Goal: Task Accomplishment & Management: Manage account settings

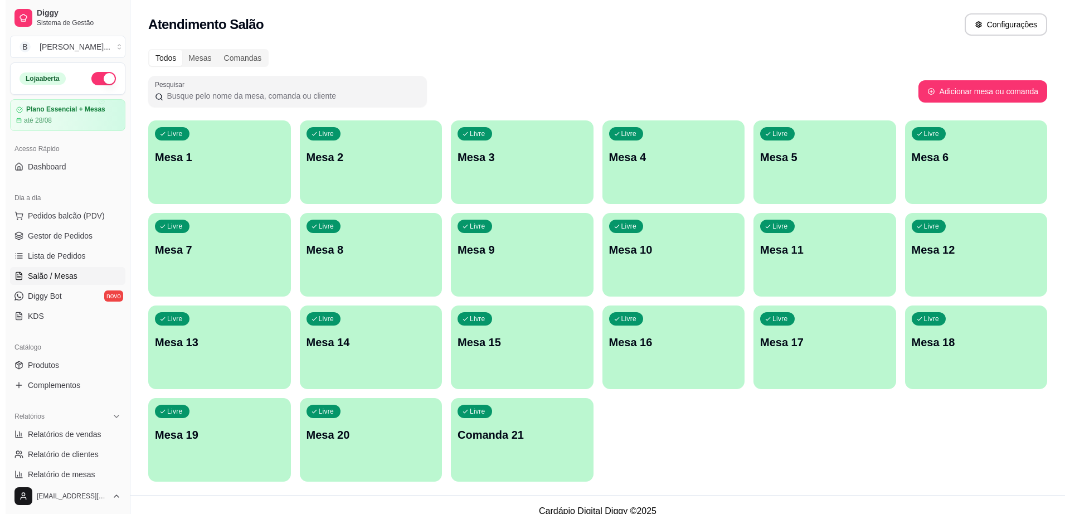
scroll to position [79, 0]
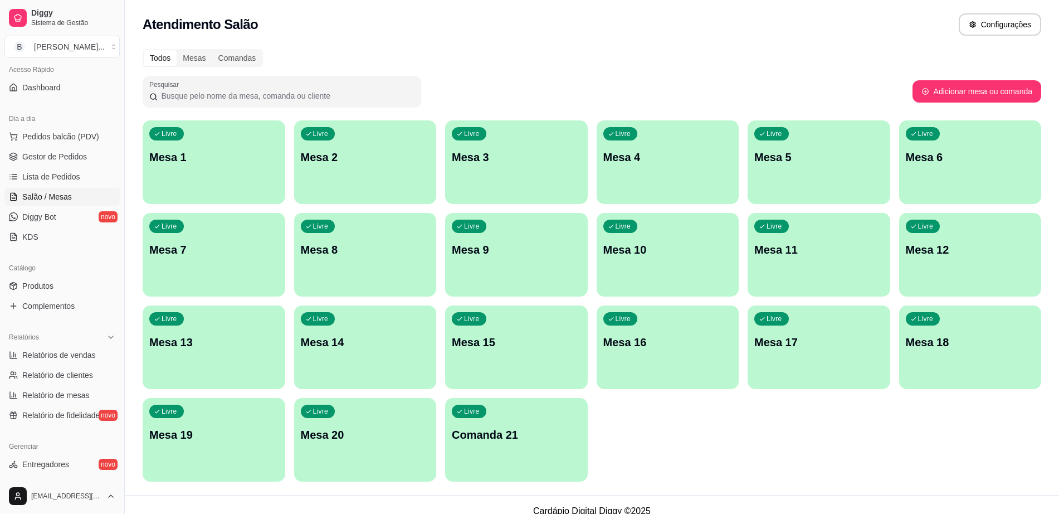
click at [828, 158] on p "Mesa 5" at bounding box center [818, 157] width 129 height 16
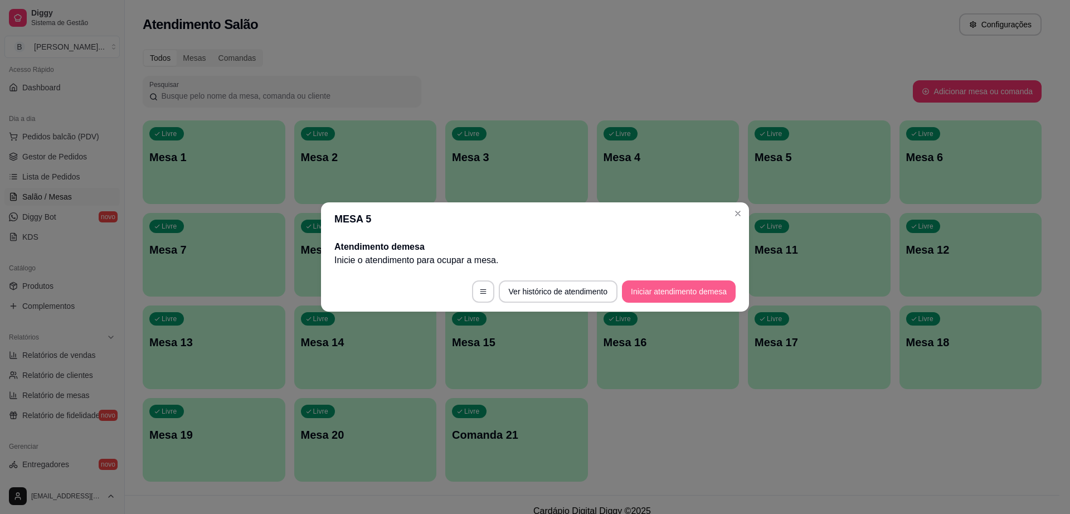
click at [674, 285] on button "Iniciar atendimento de mesa" at bounding box center [679, 291] width 114 height 22
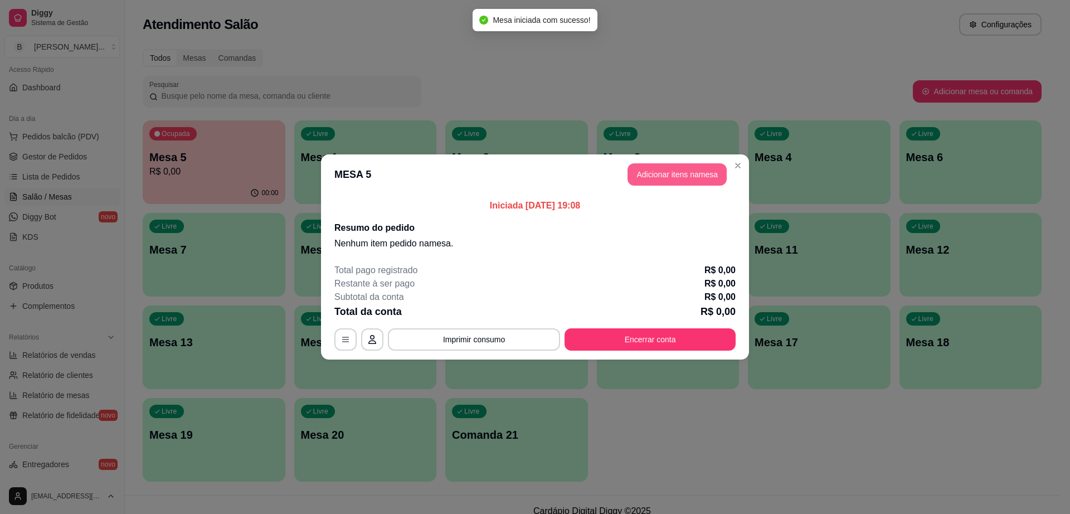
click at [664, 175] on button "Adicionar itens na mesa" at bounding box center [676, 174] width 99 height 22
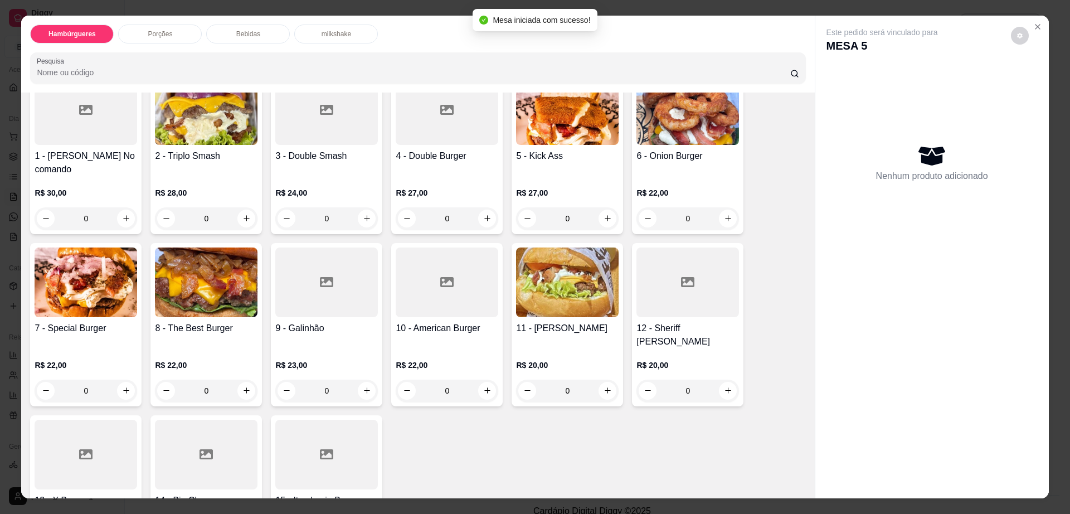
scroll to position [139, 0]
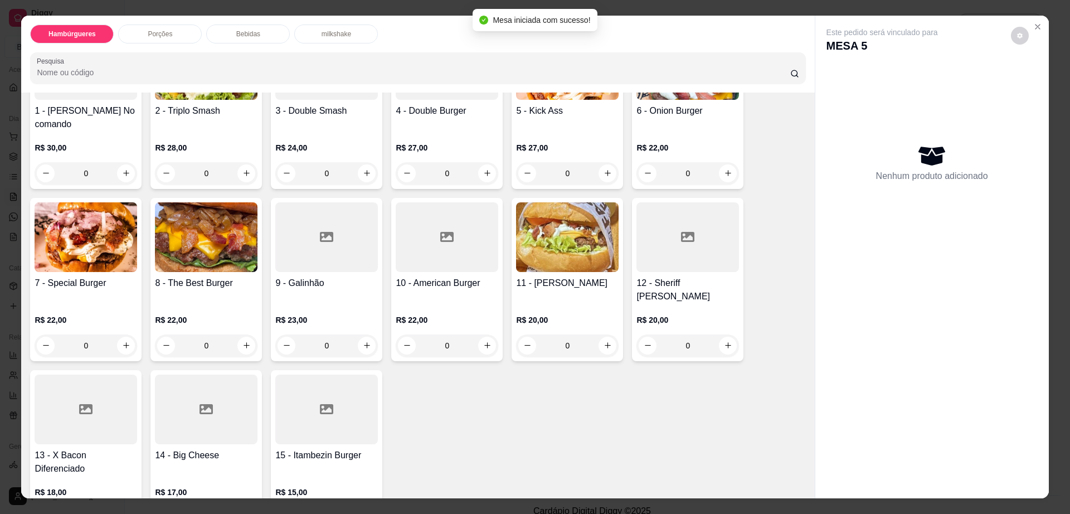
click at [92, 394] on div at bounding box center [86, 409] width 103 height 70
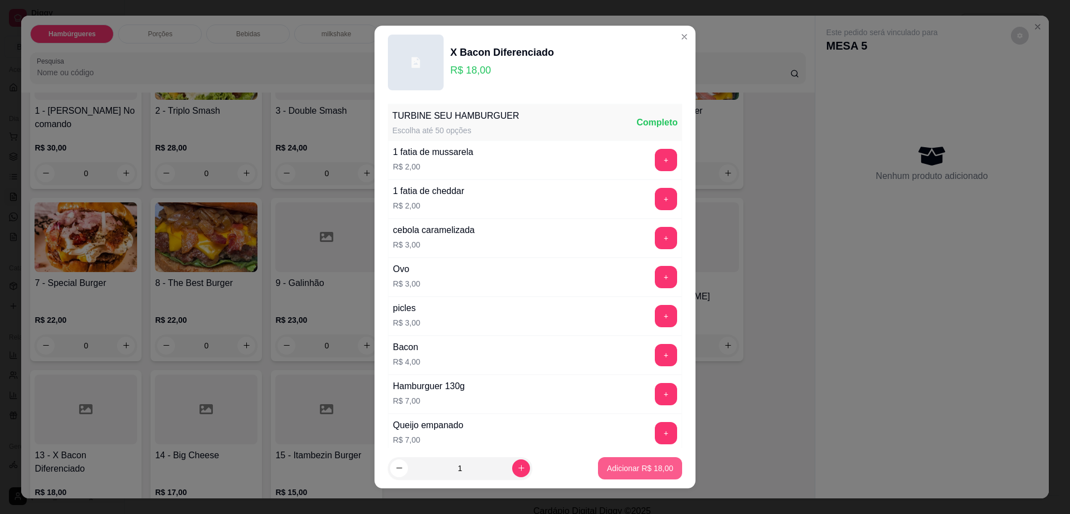
click at [607, 471] on p "Adicionar R$ 18,00" at bounding box center [640, 467] width 66 height 11
type input "1"
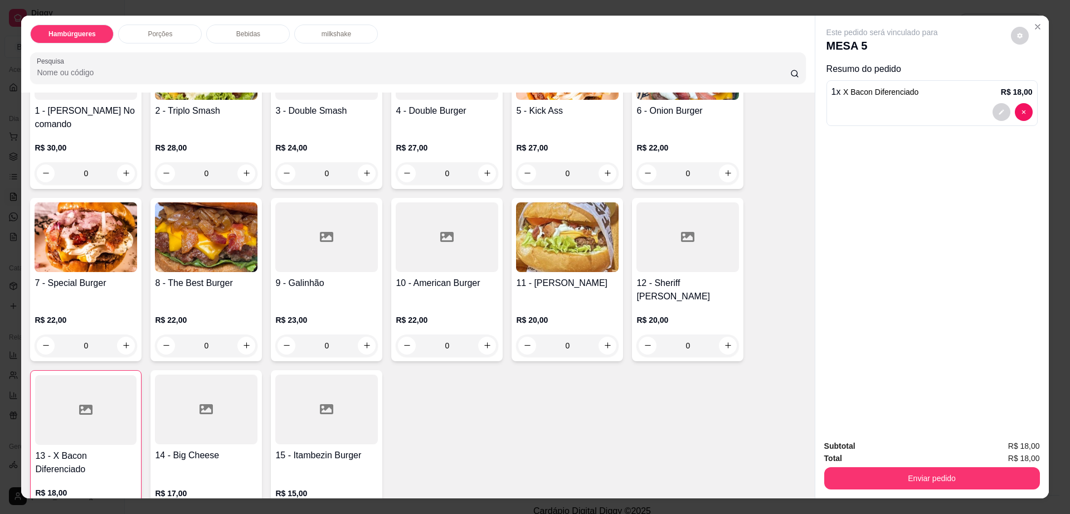
click at [245, 402] on div at bounding box center [206, 409] width 103 height 70
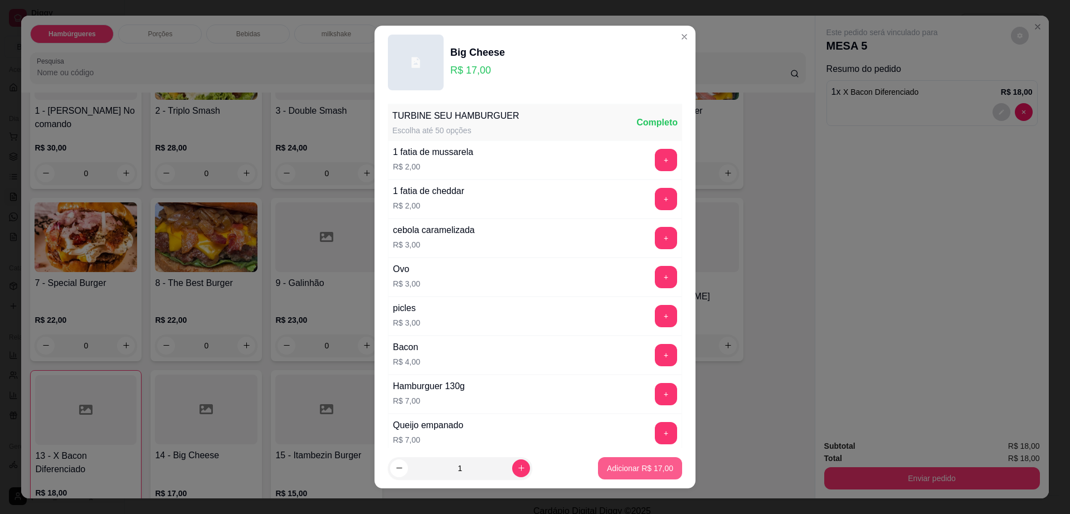
click at [612, 464] on p "Adicionar R$ 17,00" at bounding box center [640, 467] width 66 height 11
type input "1"
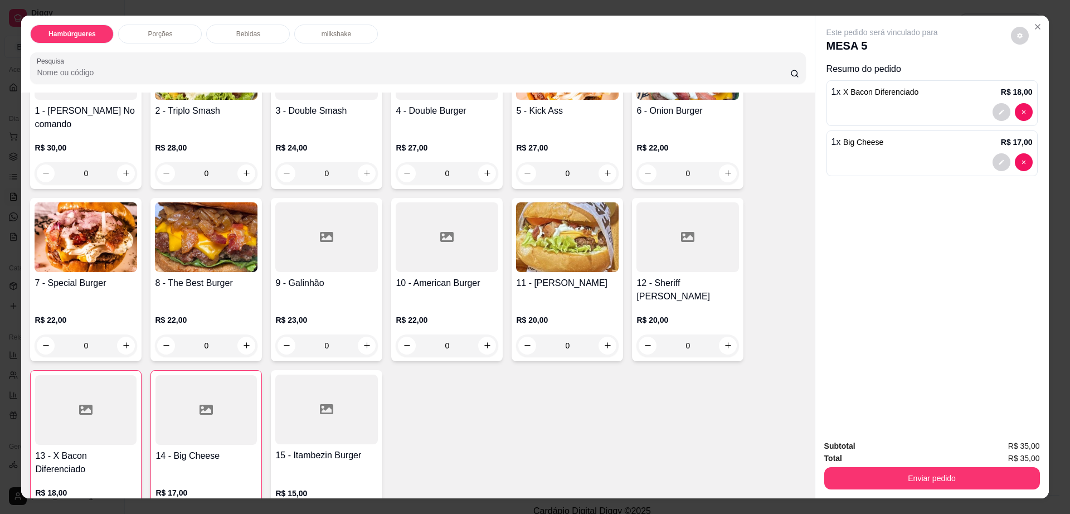
click at [236, 36] on p "Bebidas" at bounding box center [248, 34] width 24 height 9
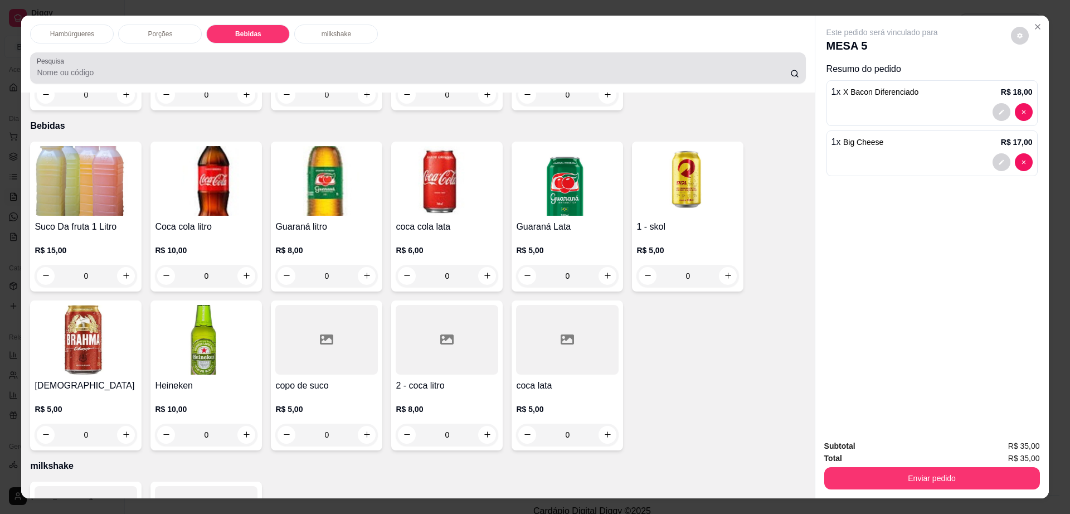
scroll to position [20, 0]
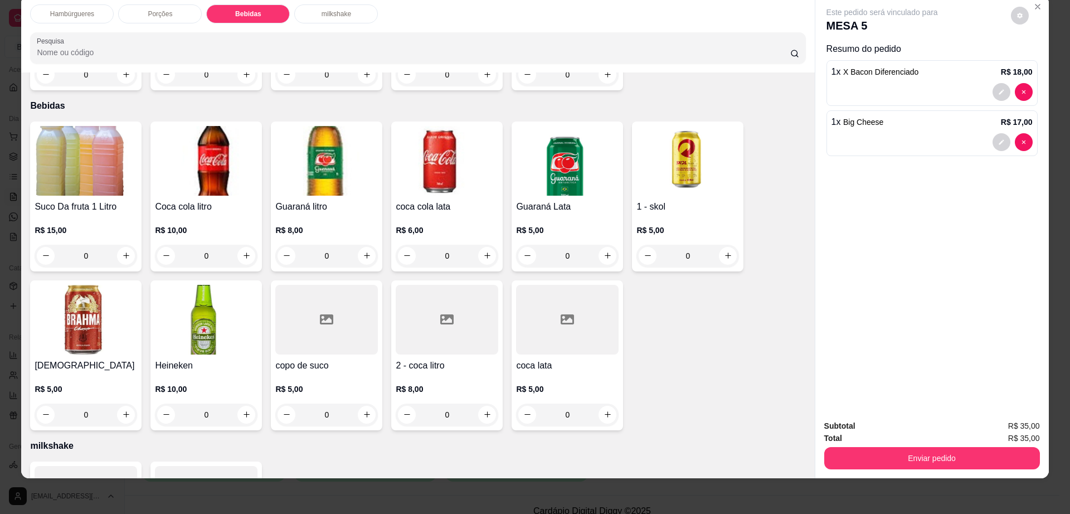
click at [427, 359] on h4 "2 - coca litro" at bounding box center [447, 365] width 103 height 13
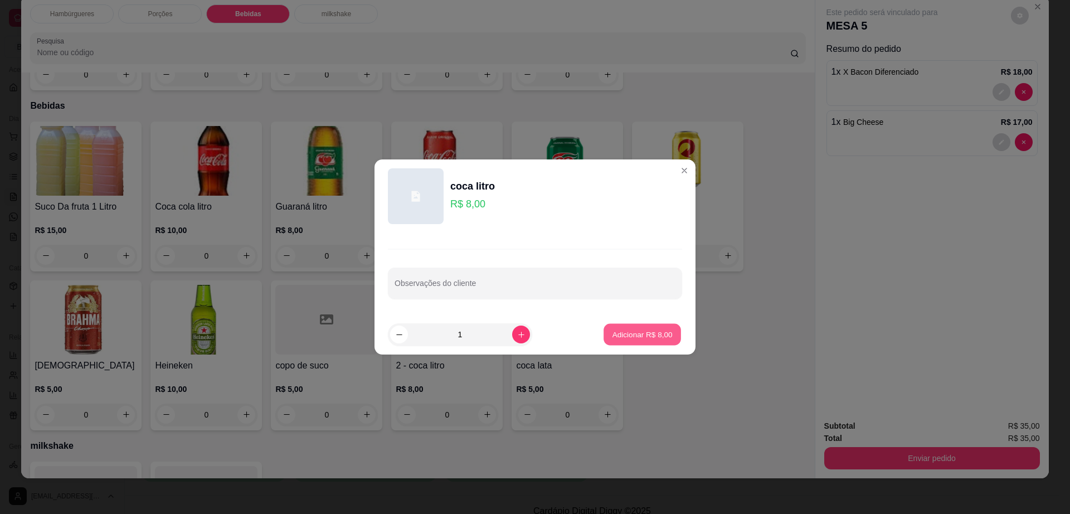
click at [632, 337] on p "Adicionar R$ 8,00" at bounding box center [642, 334] width 60 height 11
type input "1"
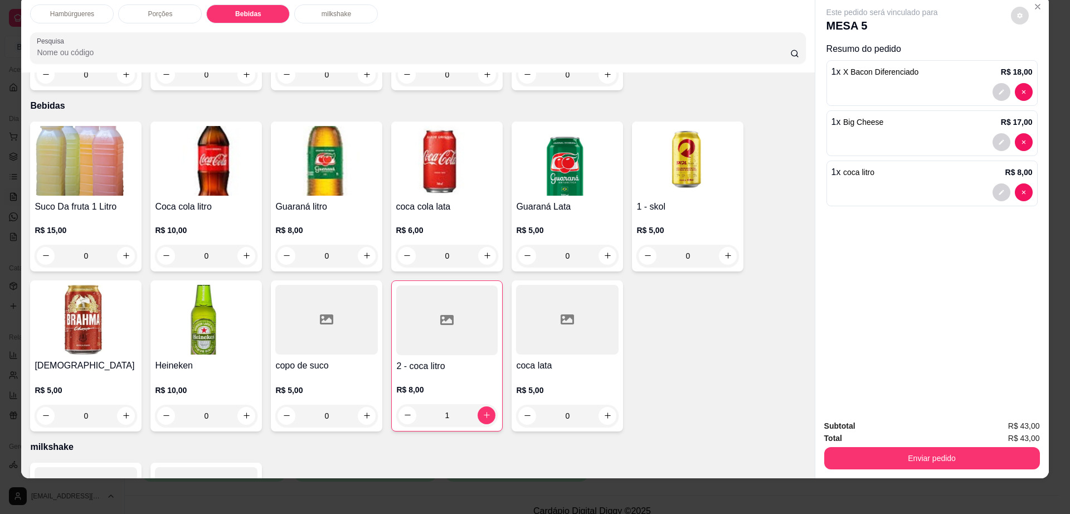
click at [1017, 16] on icon "decrease-product-quantity" at bounding box center [1020, 16] width 6 height 6
click at [855, 459] on button "Enviar pedido" at bounding box center [932, 458] width 216 height 22
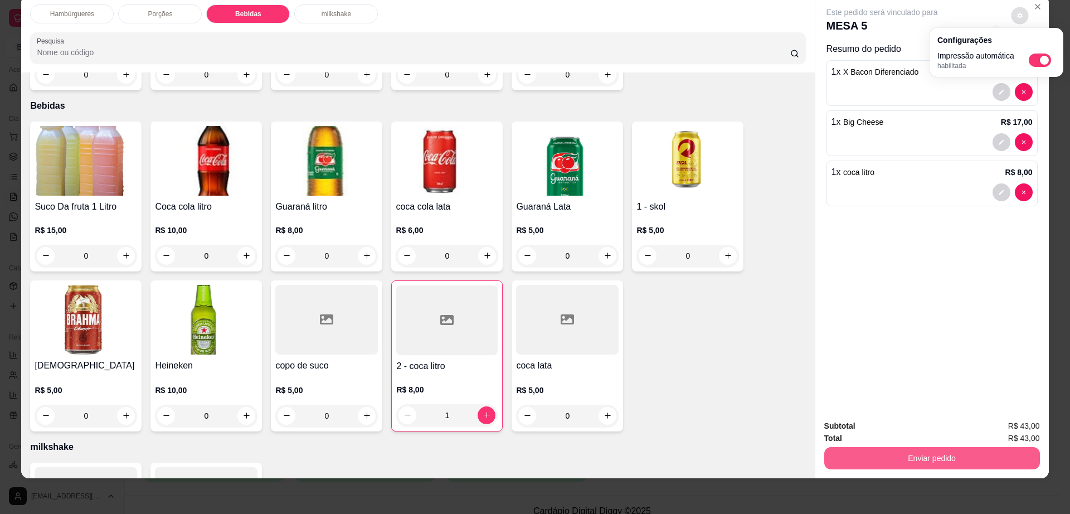
click at [855, 459] on button "Enviar pedido" at bounding box center [932, 458] width 216 height 22
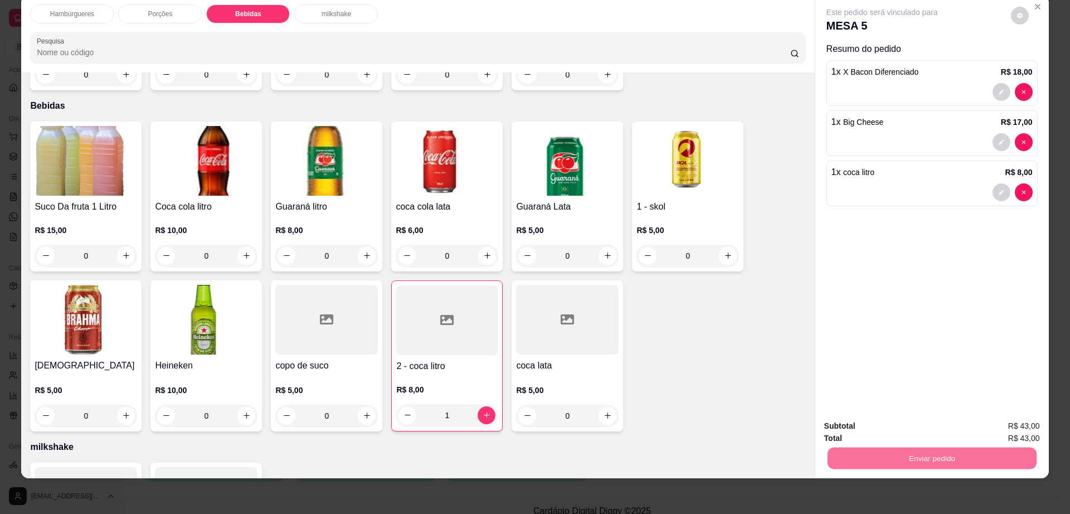
click at [861, 423] on button "Não registrar e enviar pedido" at bounding box center [894, 430] width 116 height 21
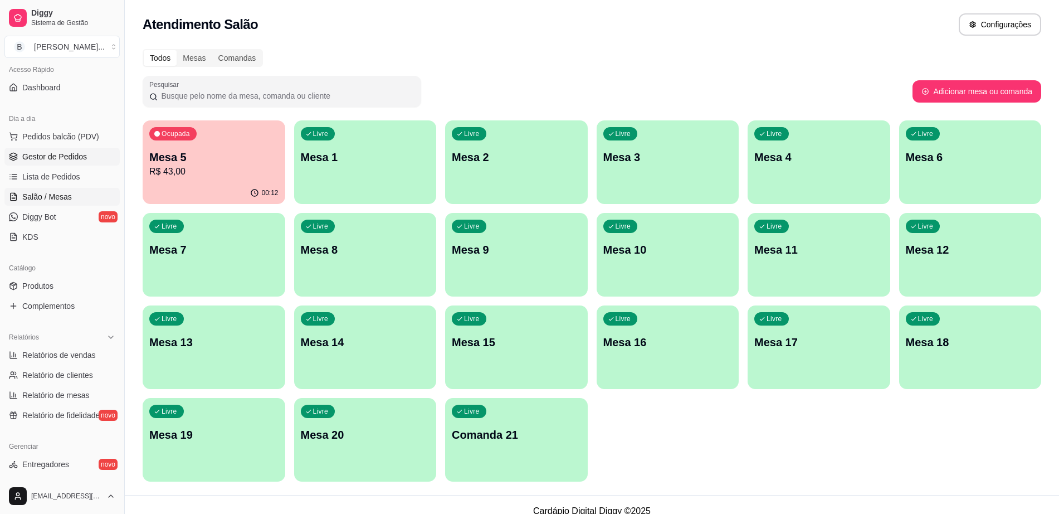
click at [84, 159] on span "Gestor de Pedidos" at bounding box center [54, 156] width 65 height 11
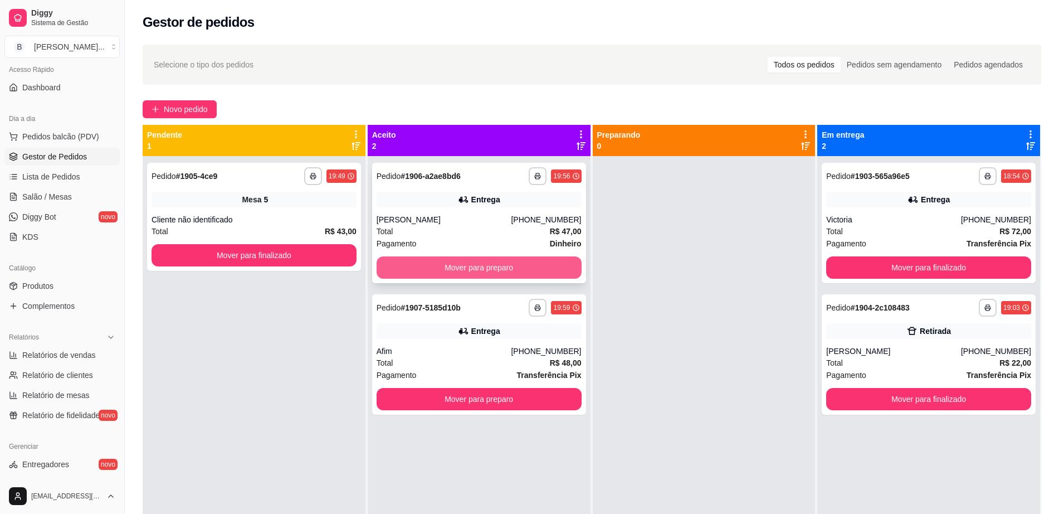
click at [502, 266] on button "Mover para preparo" at bounding box center [479, 267] width 205 height 22
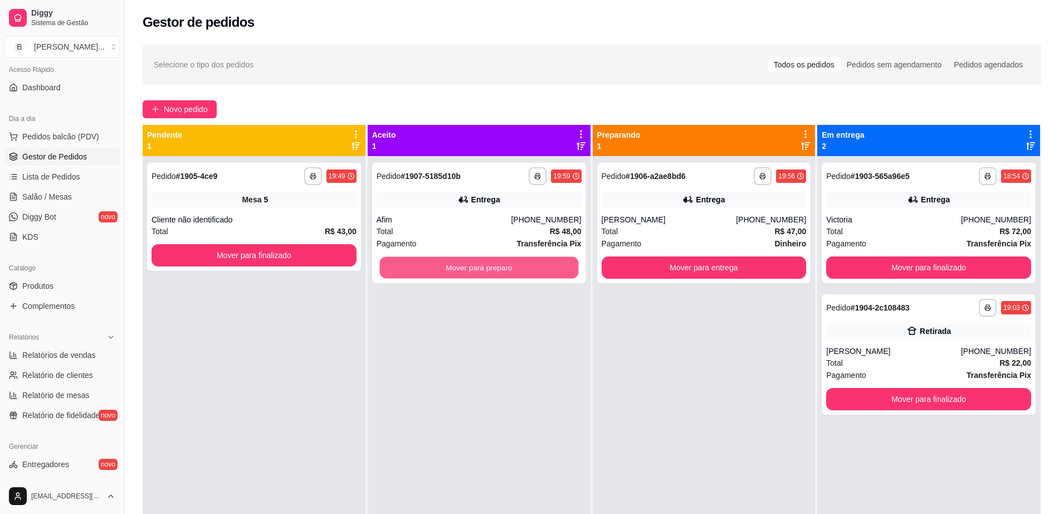
click at [502, 266] on button "Mover para preparo" at bounding box center [478, 268] width 199 height 22
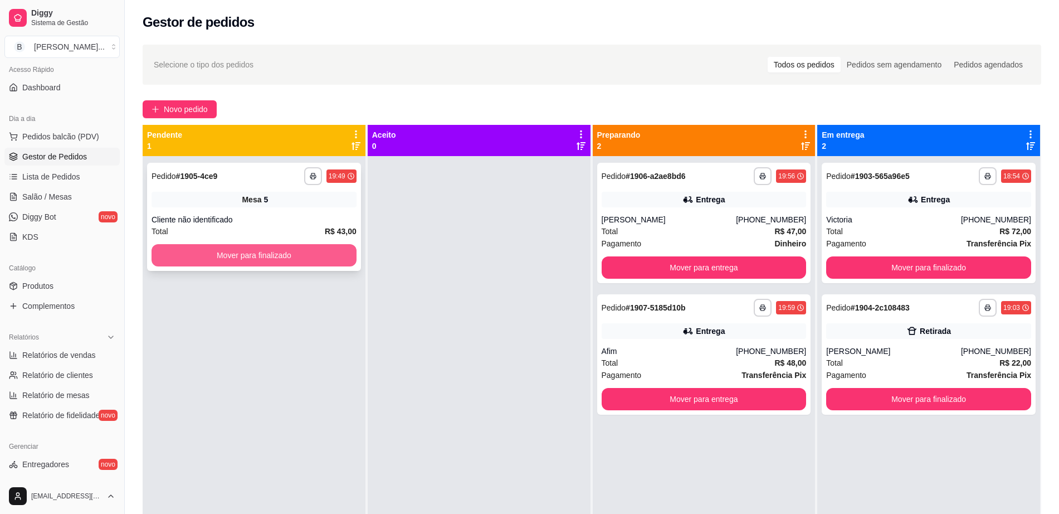
click at [239, 257] on button "Mover para finalizado" at bounding box center [254, 255] width 205 height 22
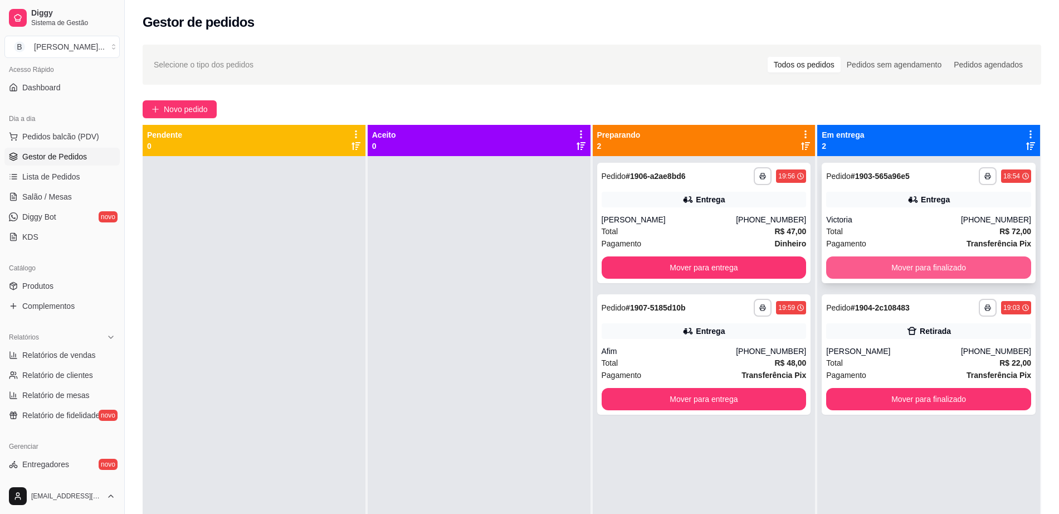
click at [910, 270] on button "Mover para finalizado" at bounding box center [928, 267] width 205 height 22
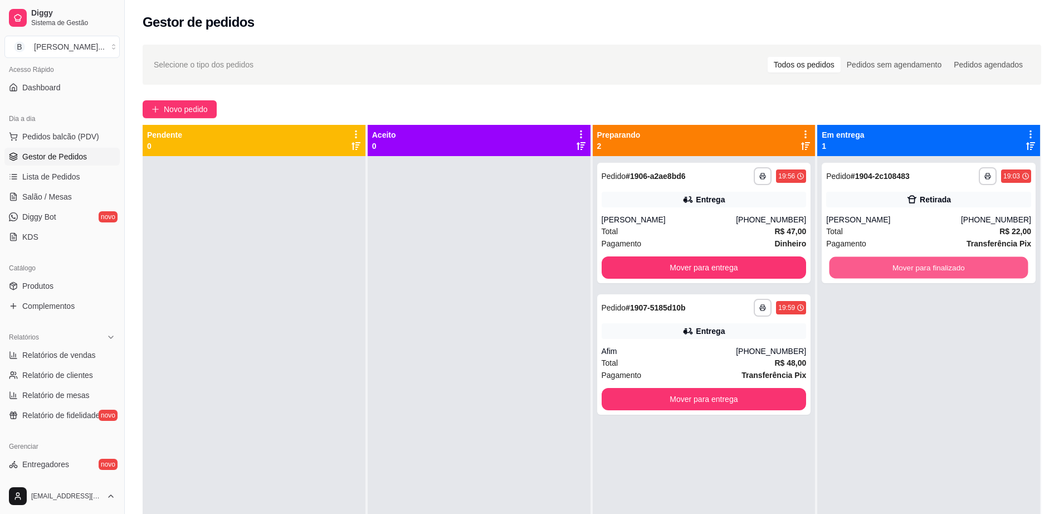
click at [910, 270] on button "Mover para finalizado" at bounding box center [929, 268] width 199 height 22
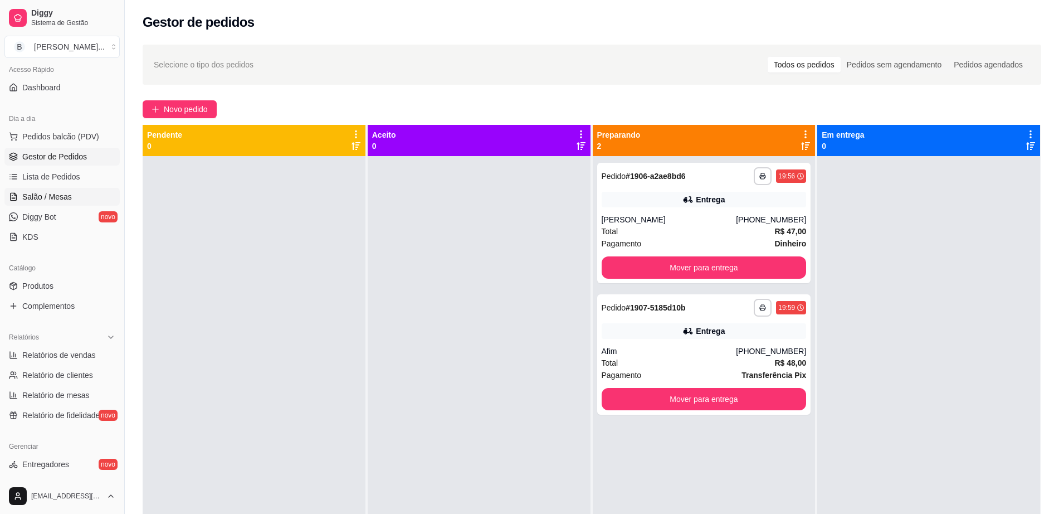
click at [57, 203] on link "Salão / Mesas" at bounding box center [61, 197] width 115 height 18
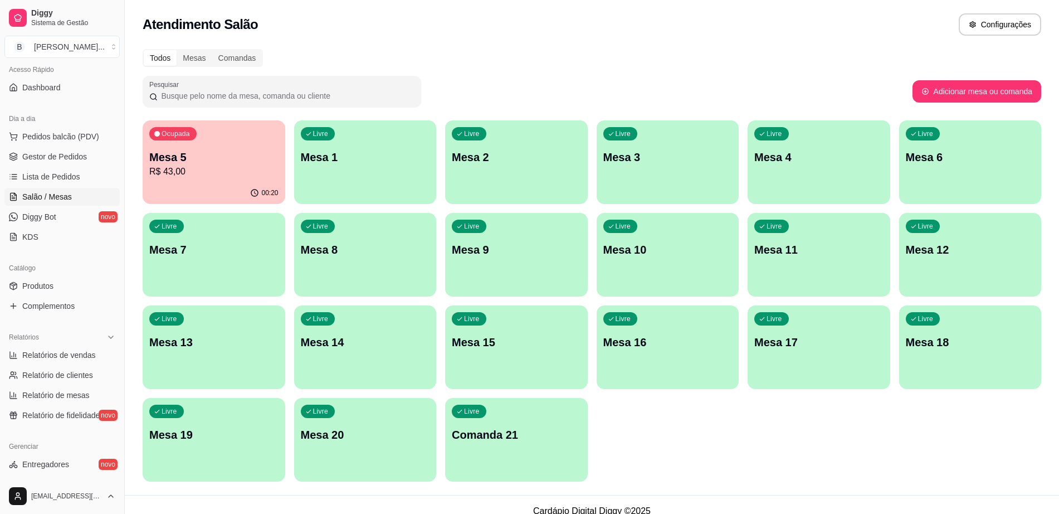
click at [241, 178] on p "R$ 43,00" at bounding box center [213, 171] width 129 height 13
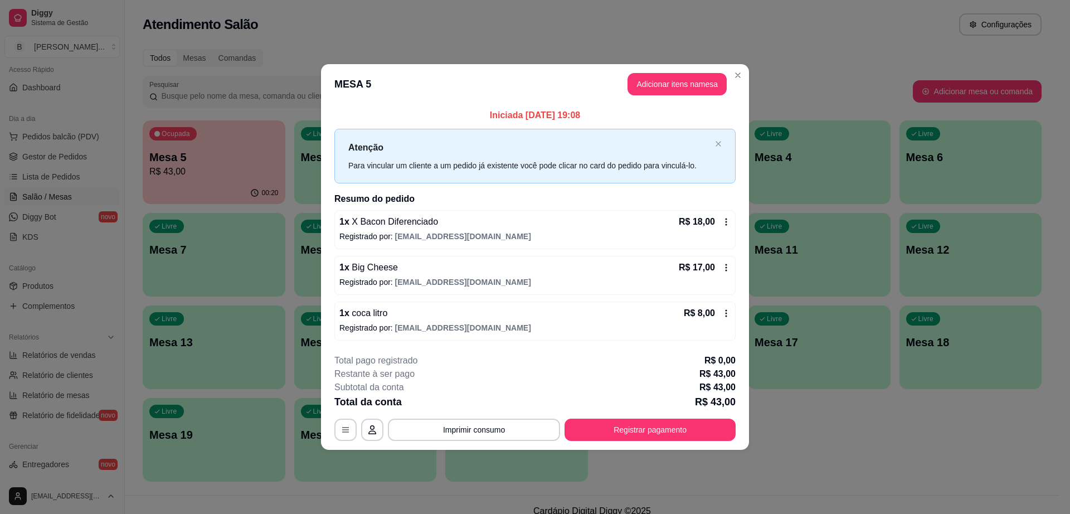
click at [693, 441] on footer "**********" at bounding box center [535, 397] width 428 height 105
click at [694, 430] on button "Registrar pagamento" at bounding box center [649, 429] width 171 height 22
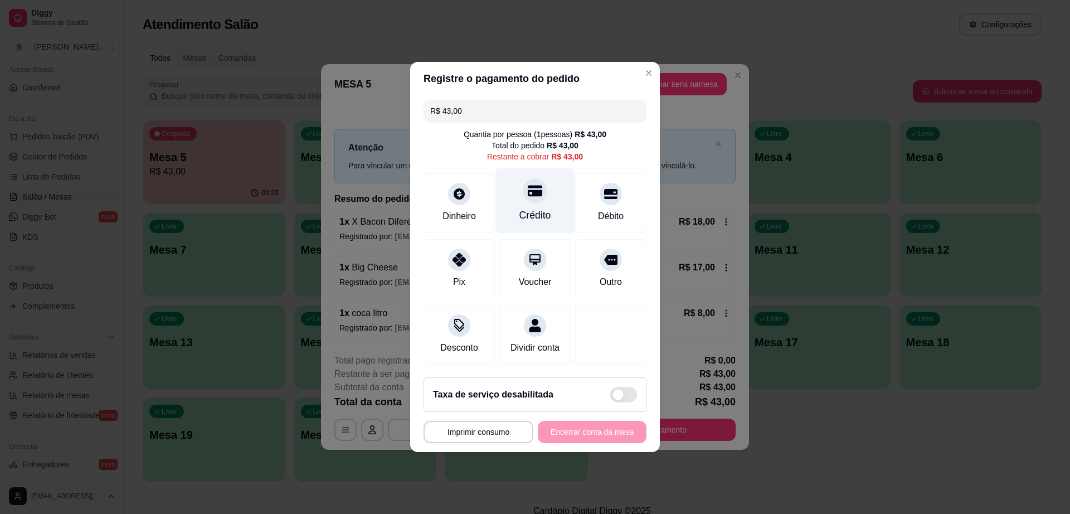
click at [526, 208] on div "Crédito" at bounding box center [535, 215] width 32 height 14
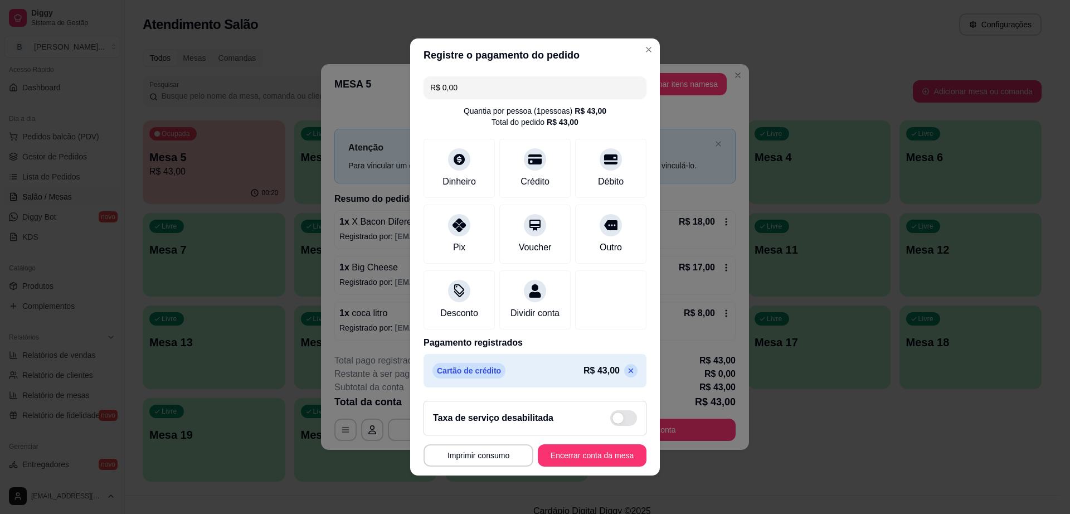
click at [626, 375] on icon at bounding box center [630, 370] width 9 height 9
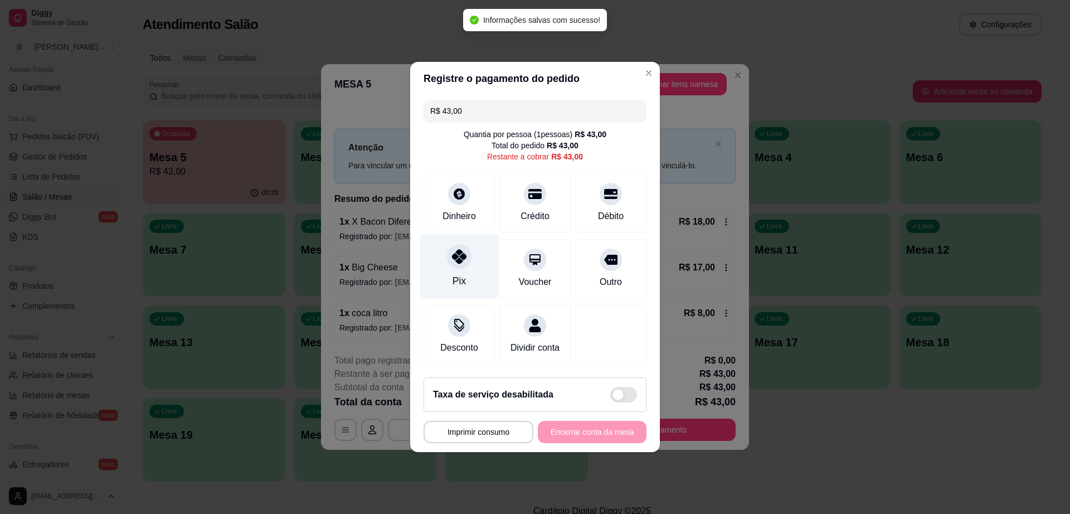
click at [466, 255] on div at bounding box center [459, 256] width 25 height 25
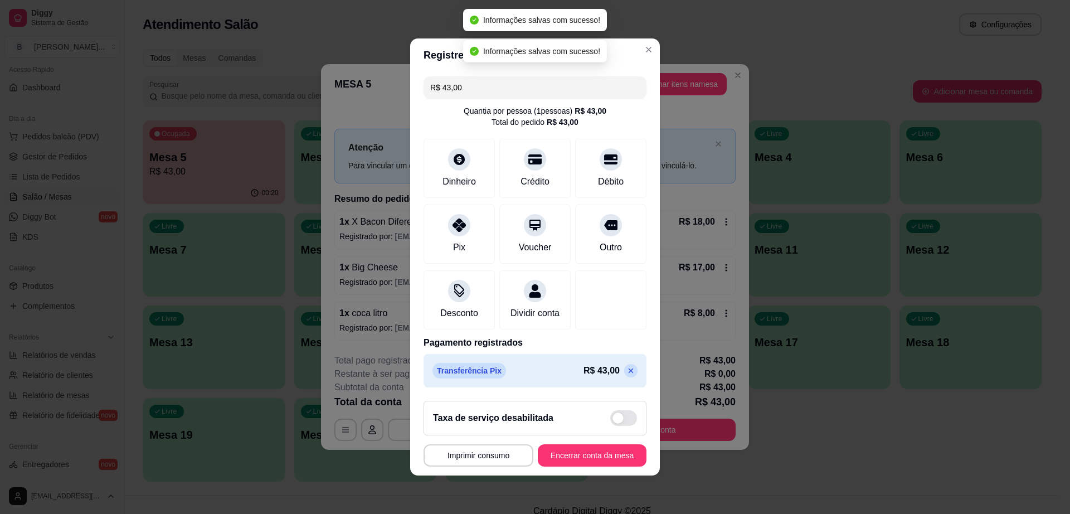
type input "R$ 0,00"
click at [574, 457] on button "Encerrar conta da mesa" at bounding box center [591, 456] width 105 height 22
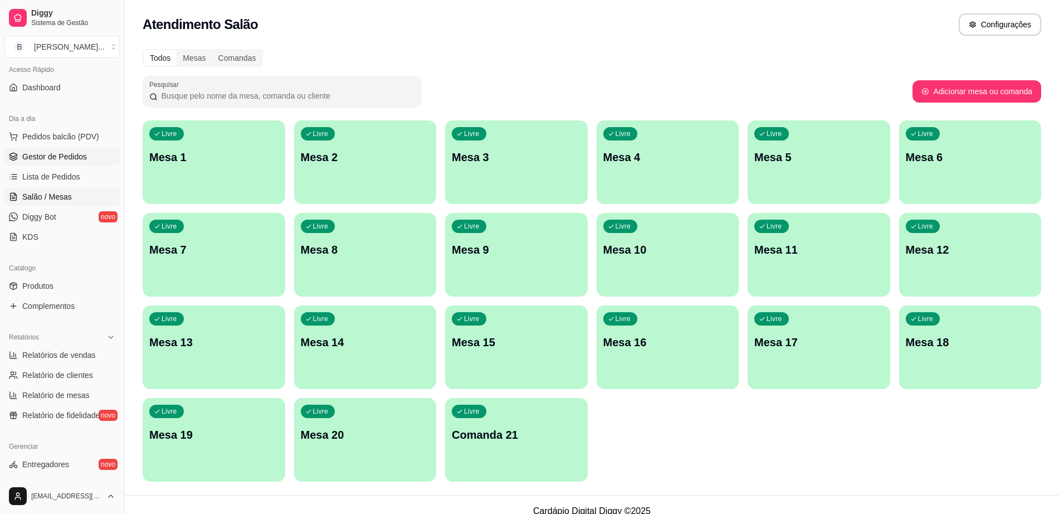
click at [86, 157] on link "Gestor de Pedidos" at bounding box center [61, 157] width 115 height 18
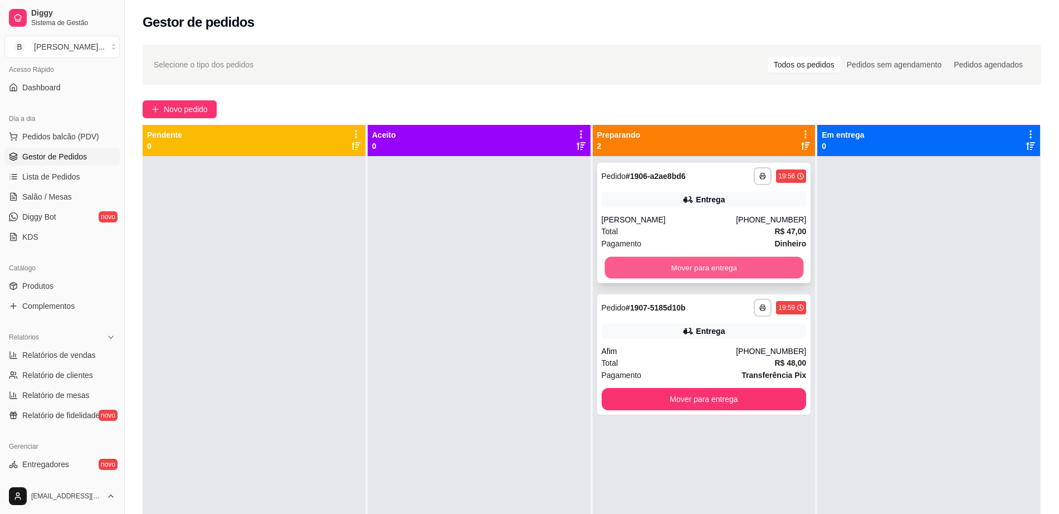
click at [629, 265] on button "Mover para entrega" at bounding box center [704, 268] width 199 height 22
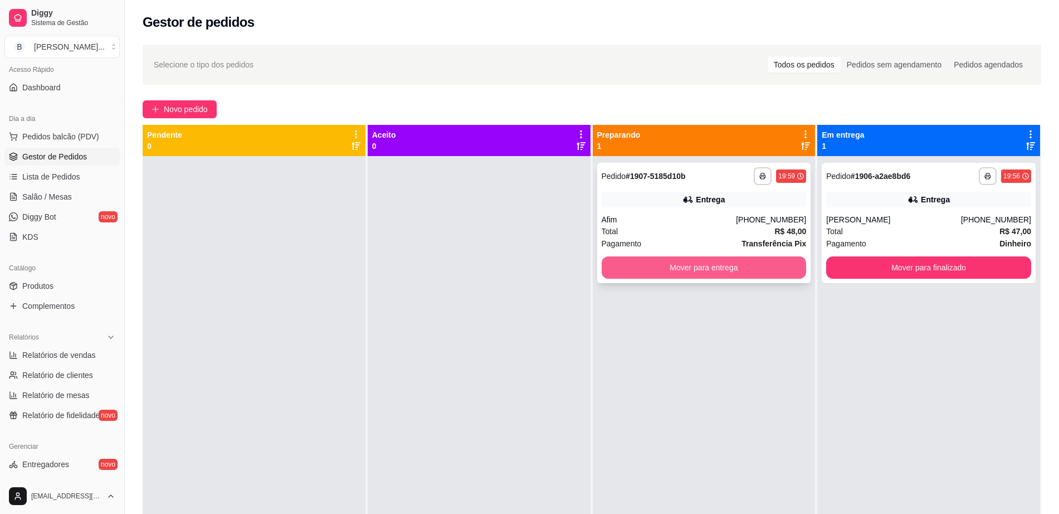
click at [621, 267] on button "Mover para entrega" at bounding box center [704, 267] width 205 height 22
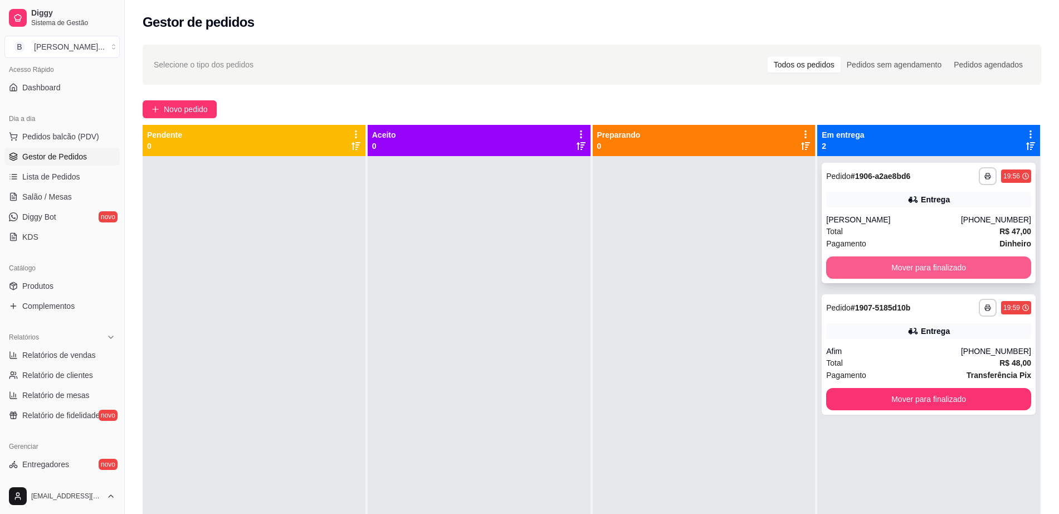
click at [860, 260] on button "Mover para finalizado" at bounding box center [928, 267] width 205 height 22
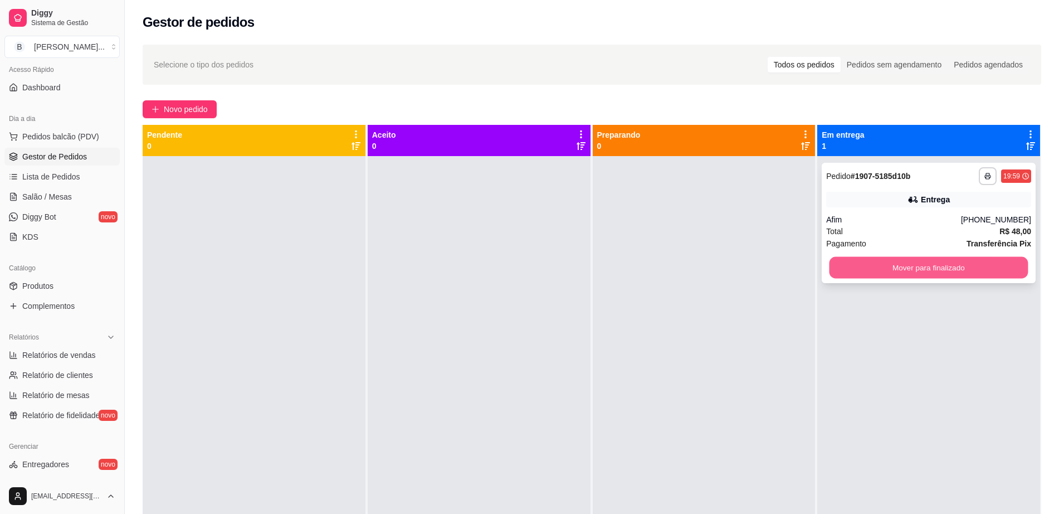
click at [859, 275] on button "Mover para finalizado" at bounding box center [929, 268] width 199 height 22
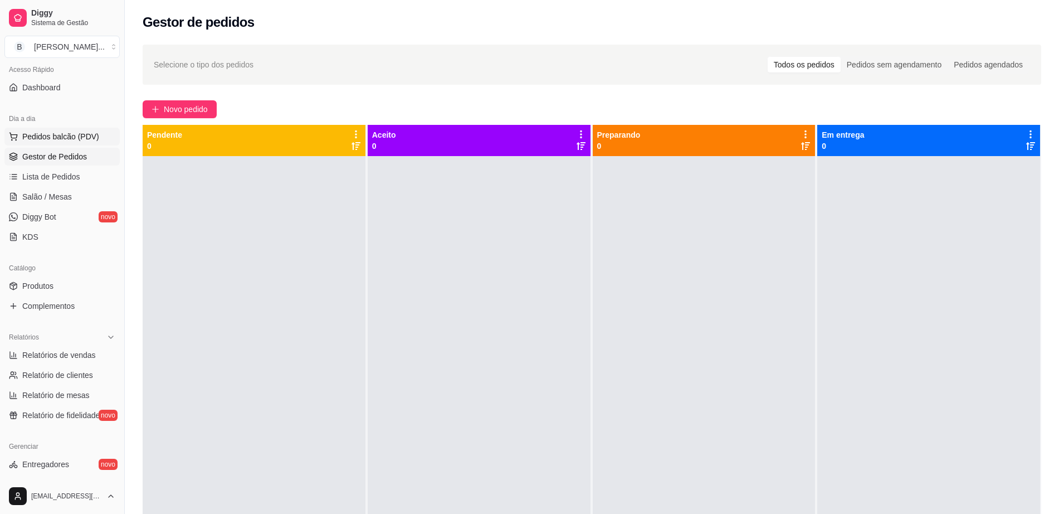
click at [72, 133] on span "Pedidos balcão (PDV)" at bounding box center [60, 136] width 77 height 11
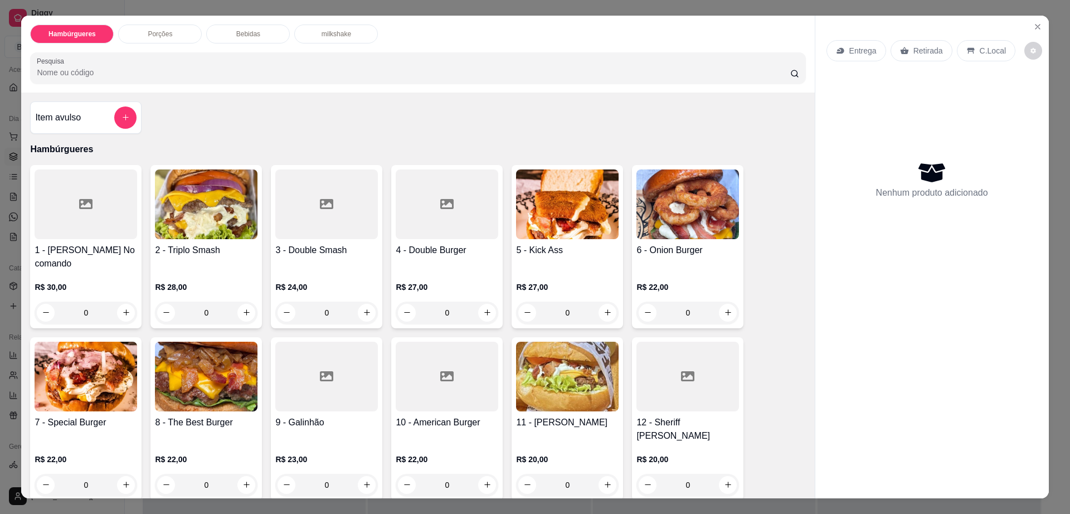
click at [82, 376] on img at bounding box center [86, 377] width 103 height 70
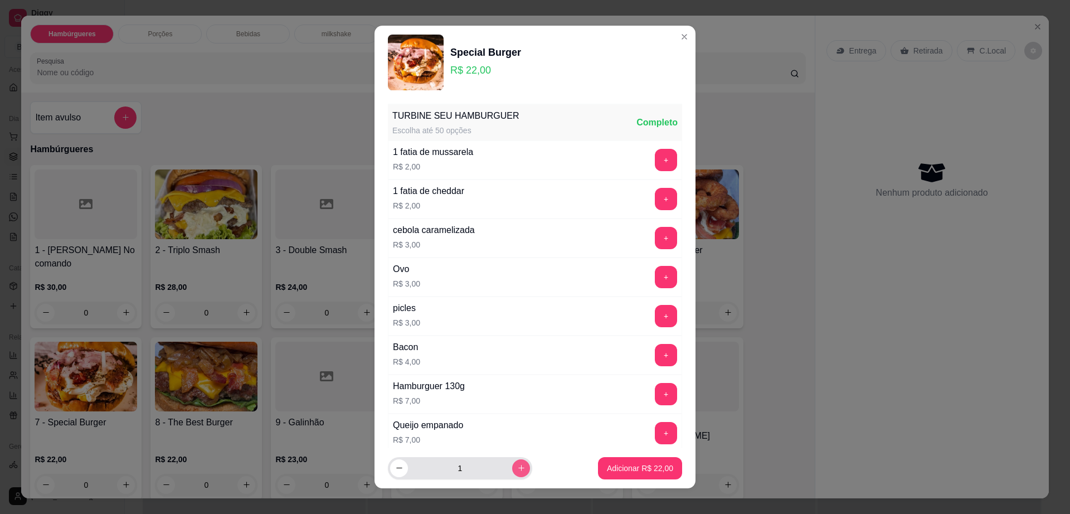
click at [512, 464] on button "increase-product-quantity" at bounding box center [521, 468] width 18 height 18
type input "2"
click at [627, 470] on p "Adicionar R$ 44,00" at bounding box center [640, 467] width 66 height 11
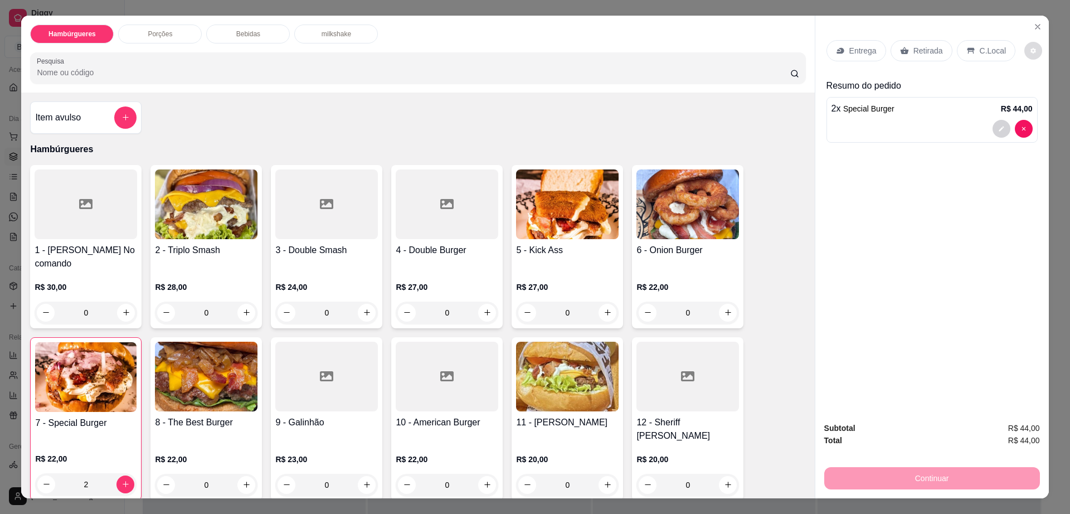
click at [1030, 47] on icon "decrease-product-quantity" at bounding box center [1033, 50] width 7 height 7
click at [932, 245] on div "Entrega Retirada C.Local Resumo do pedido 2 x Special Burger R$ 44,00" at bounding box center [931, 215] width 233 height 398
click at [918, 53] on p "Retirada" at bounding box center [928, 50] width 30 height 11
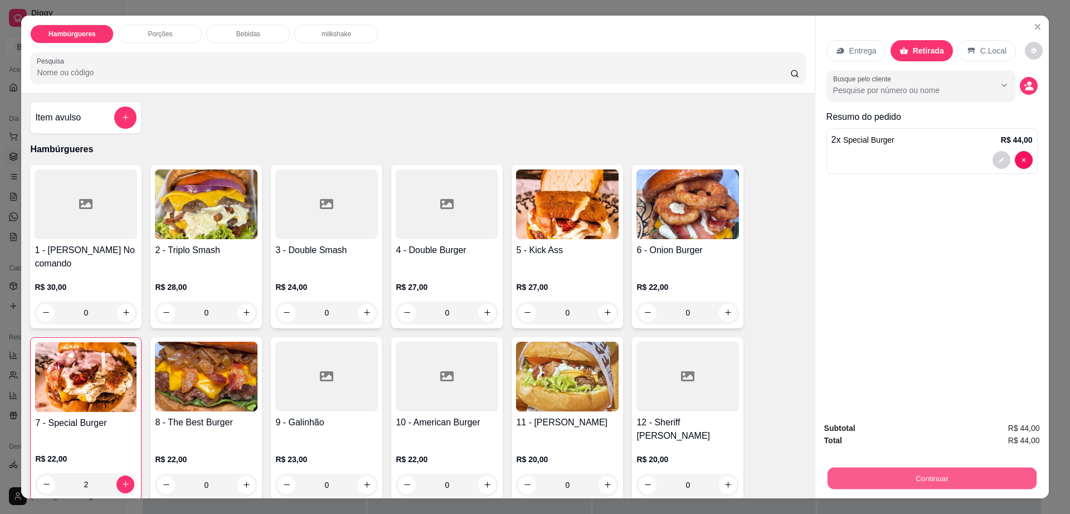
click at [869, 471] on button "Continuar" at bounding box center [931, 478] width 209 height 22
click at [892, 478] on button "Continuar" at bounding box center [931, 478] width 209 height 22
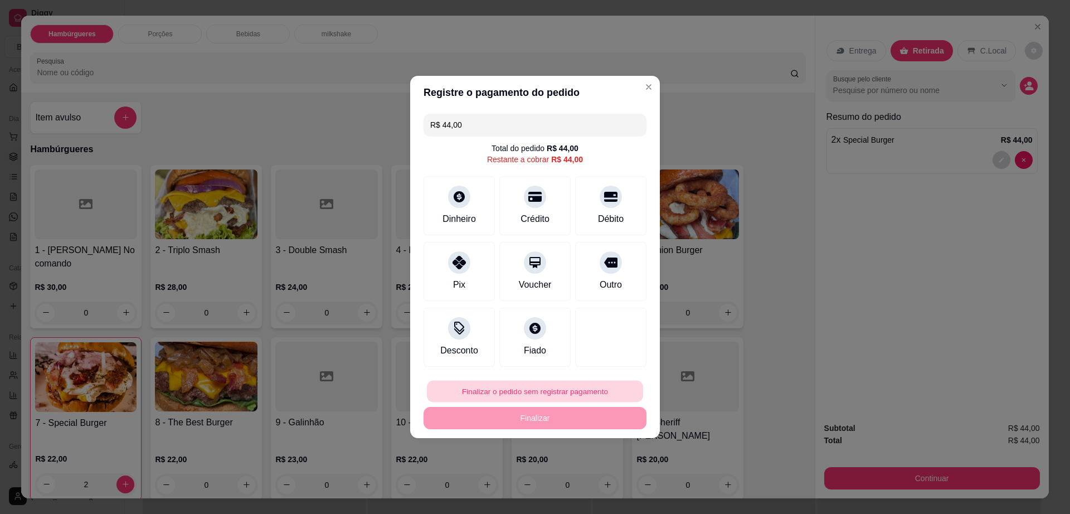
click at [595, 389] on button "Finalizar o pedido sem registrar pagamento" at bounding box center [535, 392] width 216 height 22
click at [602, 489] on button "Confirmar" at bounding box center [604, 482] width 40 height 17
type input "0"
type input "R$ 0,00"
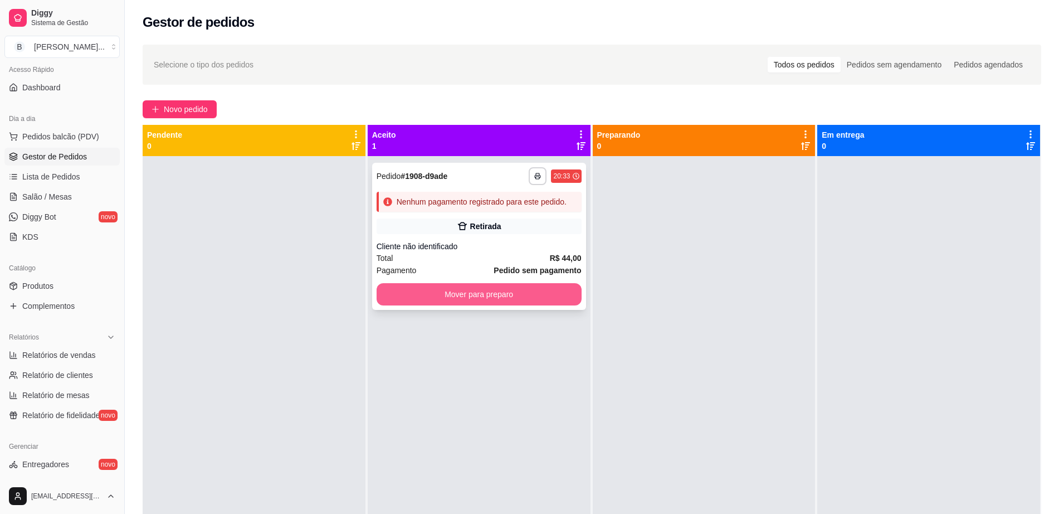
click at [529, 296] on button "Mover para preparo" at bounding box center [479, 294] width 205 height 22
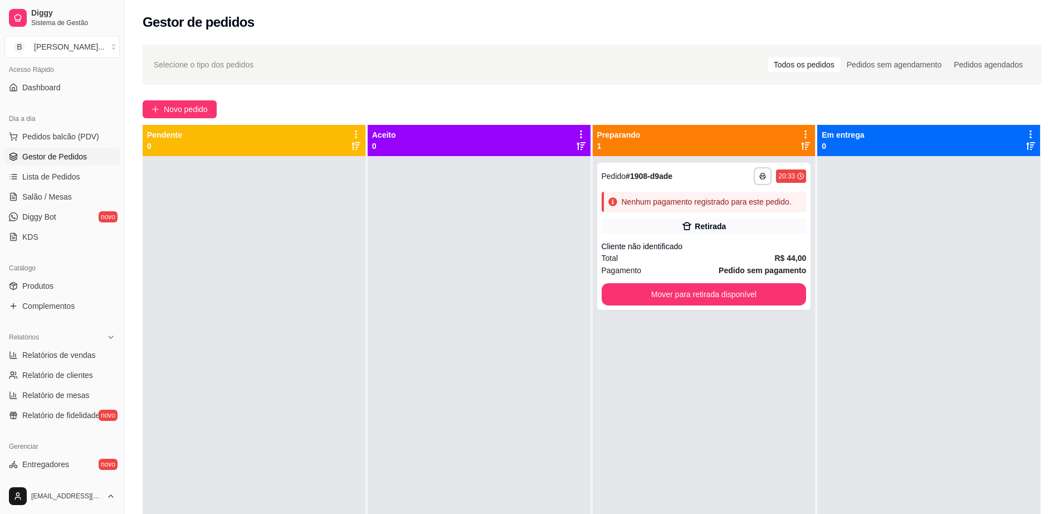
click at [529, 296] on div at bounding box center [479, 413] width 223 height 514
click at [576, 193] on div at bounding box center [479, 413] width 223 height 514
click at [652, 235] on div "**********" at bounding box center [704, 236] width 214 height 147
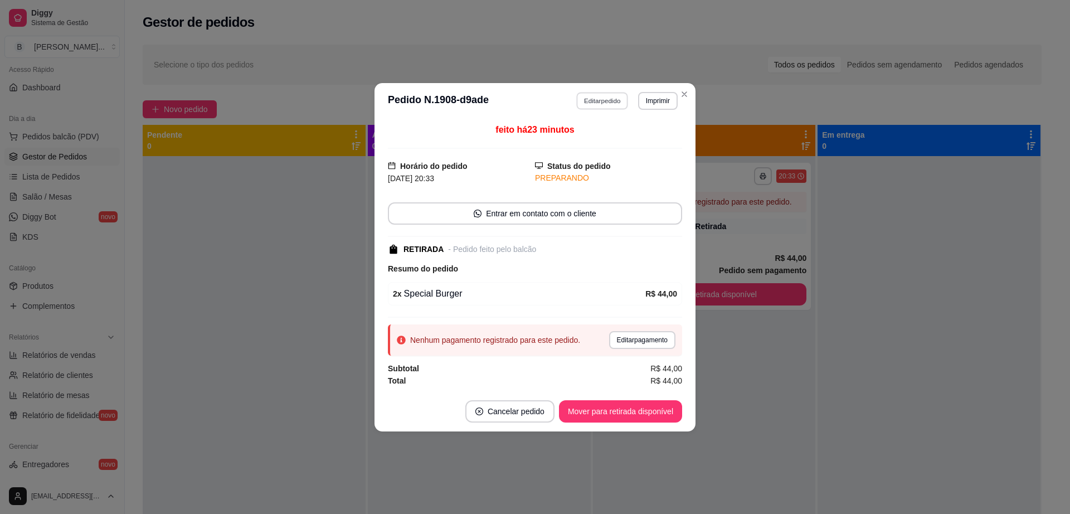
click at [598, 103] on button "Editar pedido" at bounding box center [603, 100] width 52 height 17
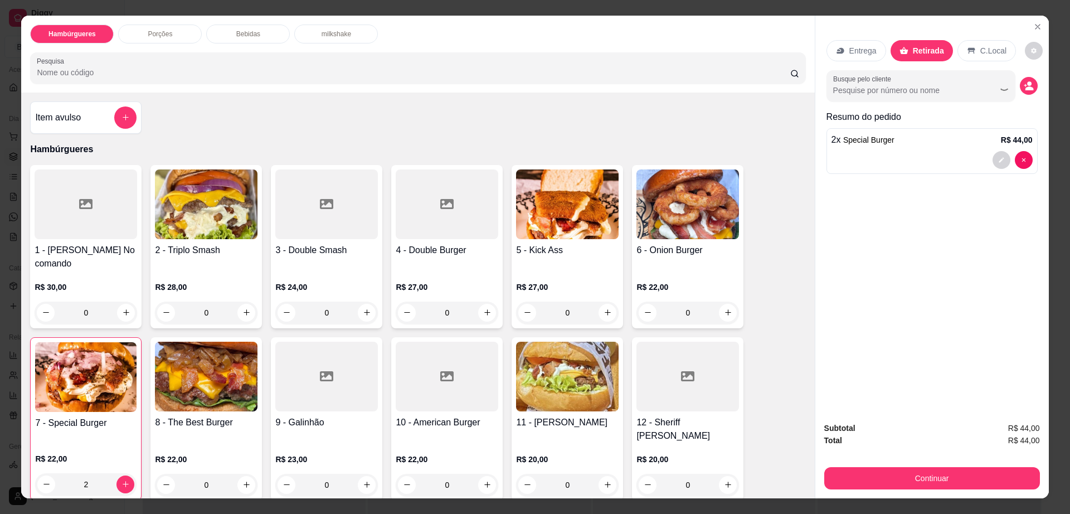
click at [256, 33] on div "Bebidas" at bounding box center [248, 34] width 84 height 19
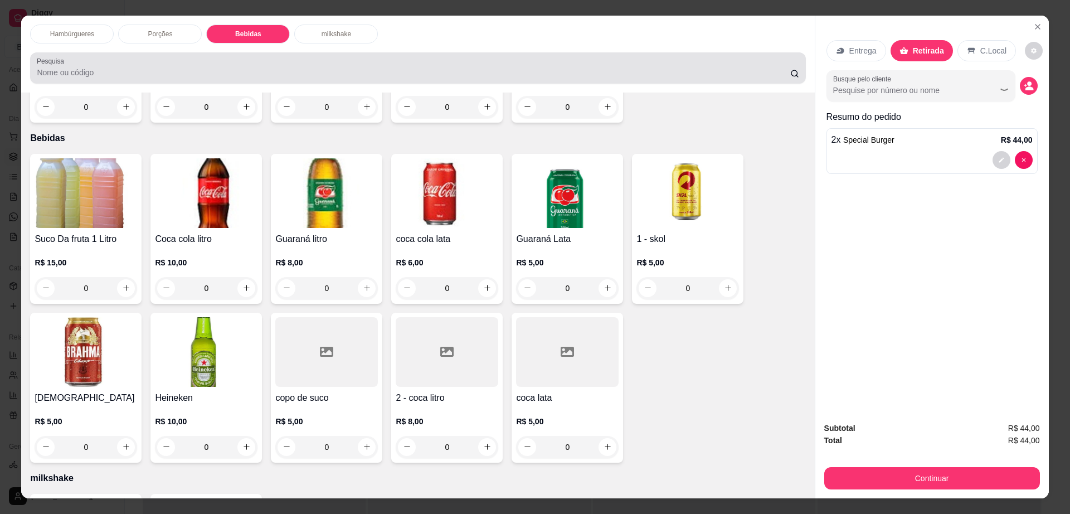
scroll to position [20, 0]
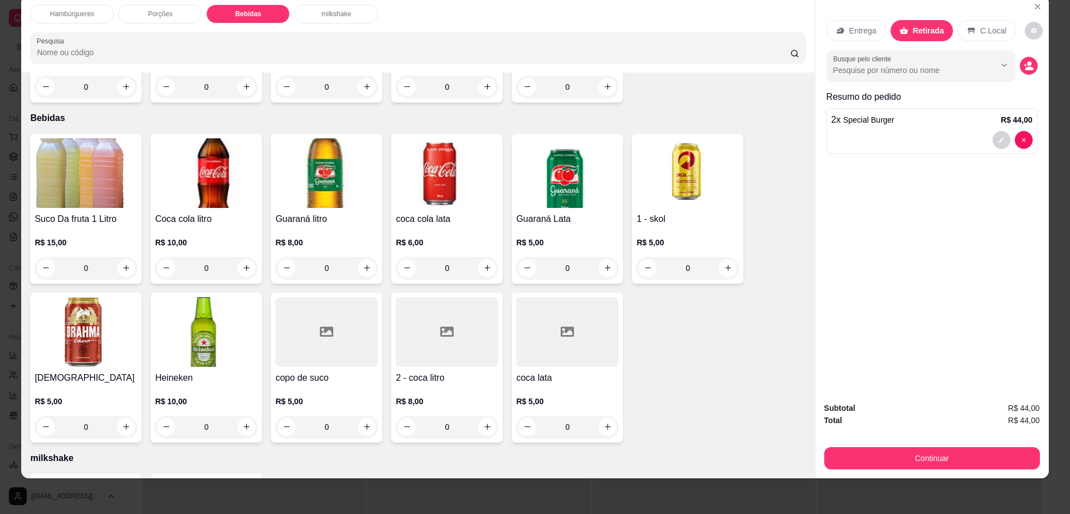
click at [318, 151] on img at bounding box center [326, 173] width 103 height 70
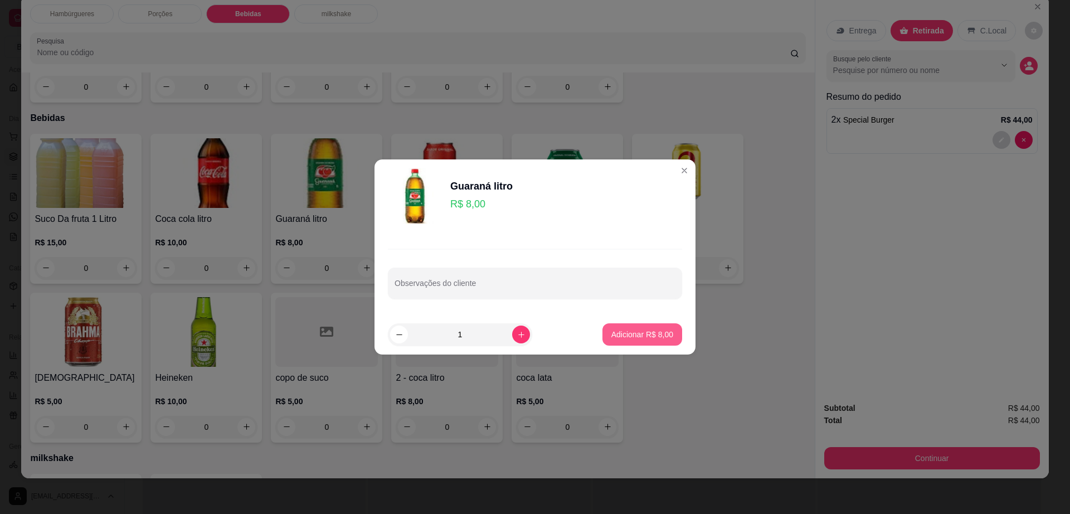
click at [660, 333] on p "Adicionar R$ 8,00" at bounding box center [642, 334] width 62 height 11
type input "1"
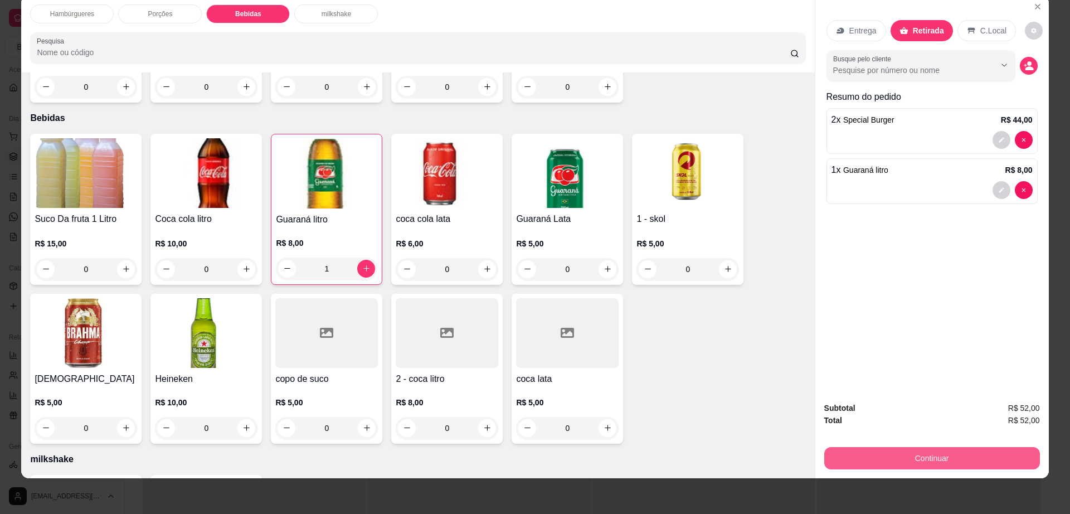
click at [872, 459] on button "Continuar" at bounding box center [932, 458] width 216 height 22
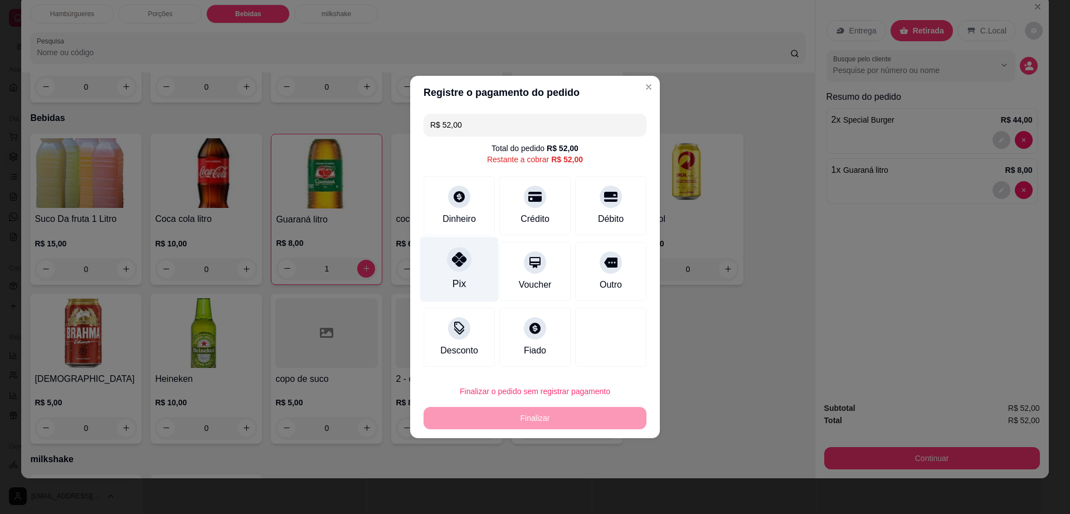
click at [452, 264] on icon at bounding box center [459, 259] width 14 height 14
type input "R$ 0,00"
click at [452, 276] on div "Pix" at bounding box center [458, 283] width 13 height 14
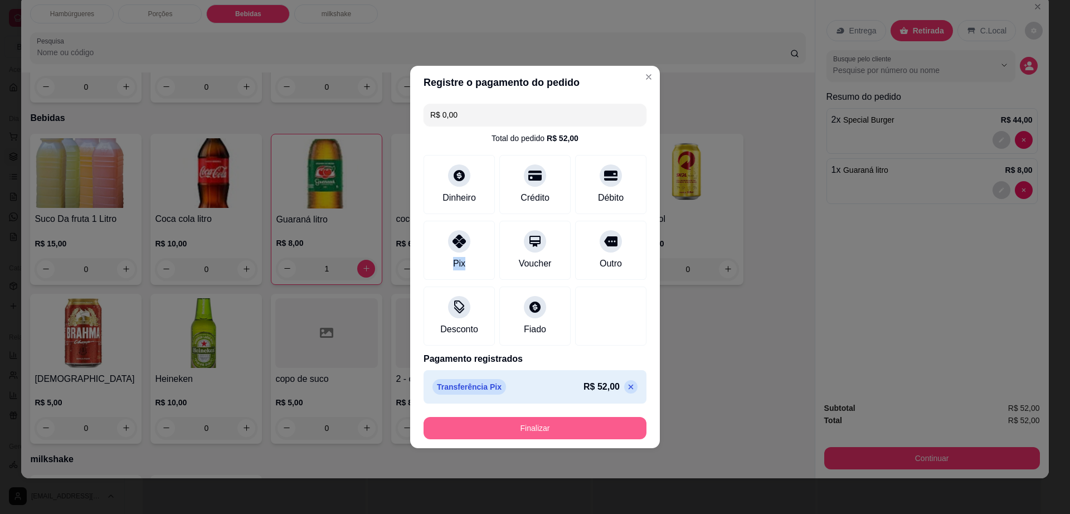
click at [540, 431] on button "Finalizar" at bounding box center [534, 428] width 223 height 22
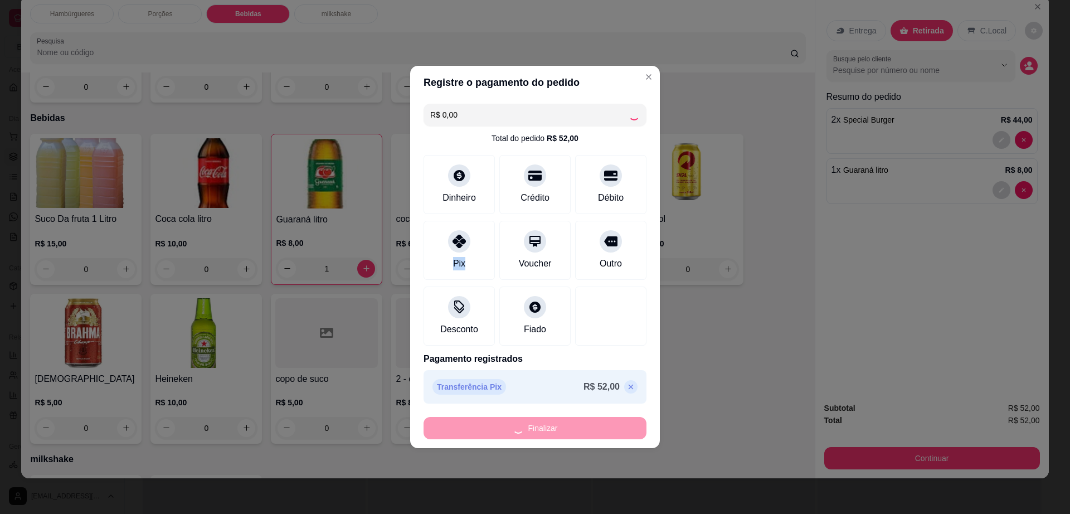
type input "0"
type input "-R$ 52,00"
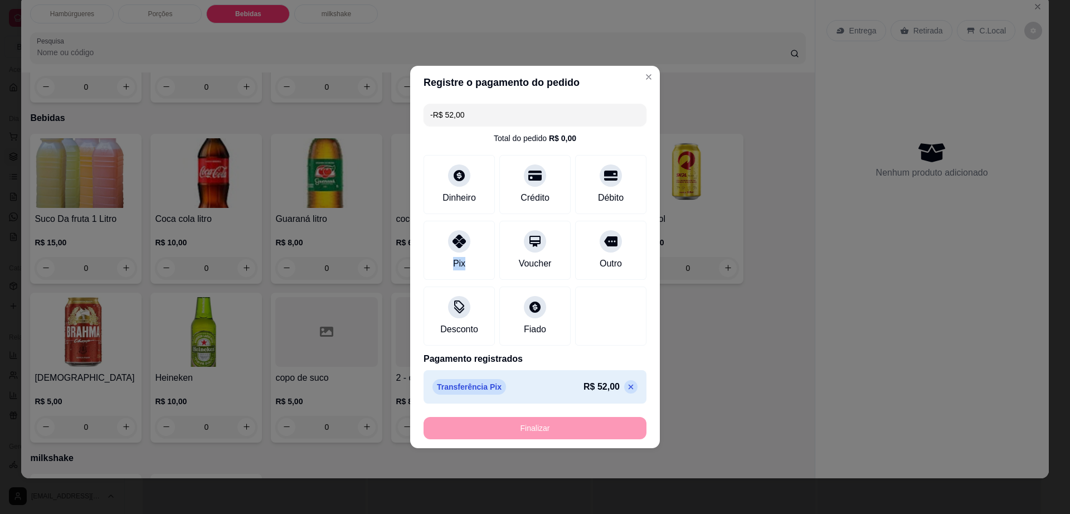
scroll to position [743, 0]
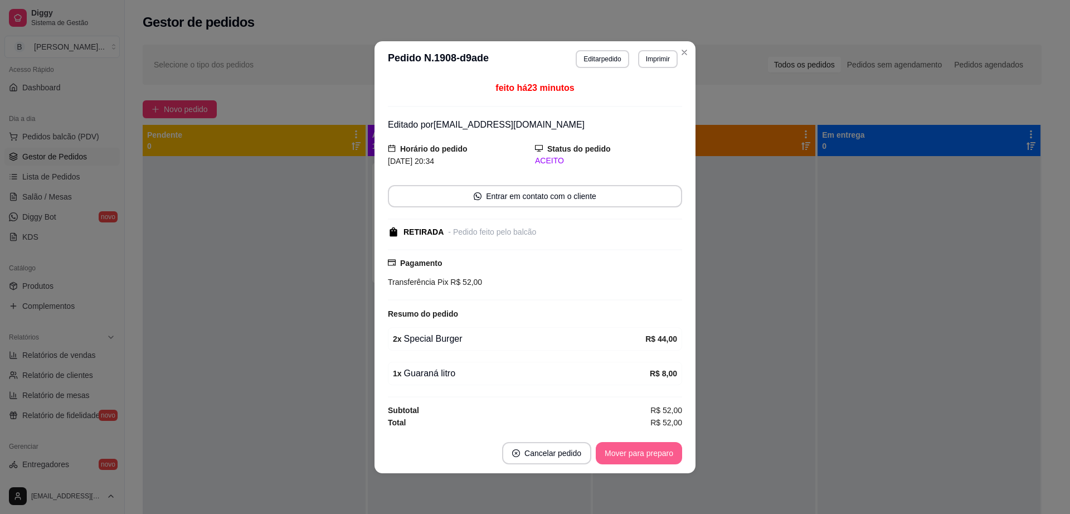
click at [644, 459] on button "Mover para preparo" at bounding box center [639, 453] width 86 height 22
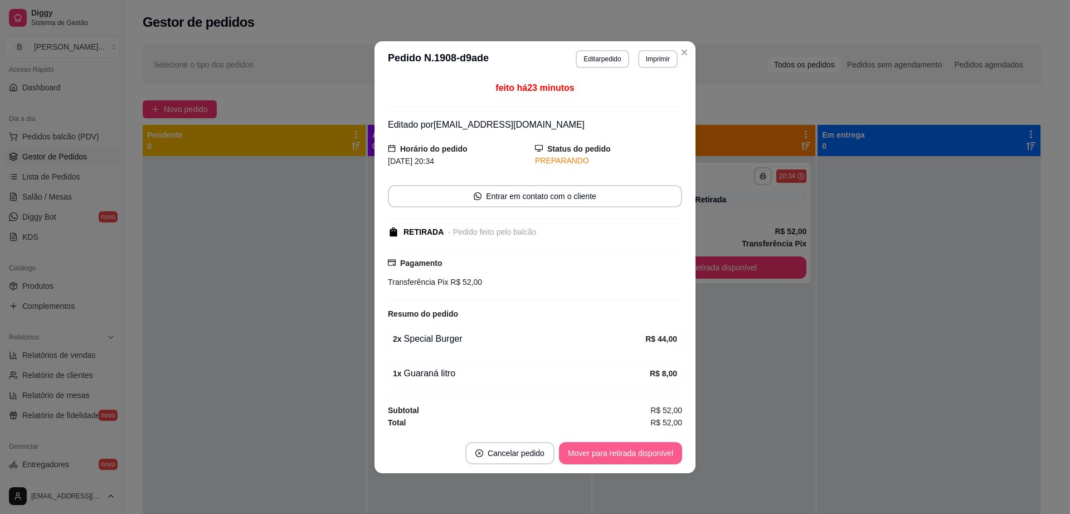
click at [644, 452] on button "Mover para retirada disponível" at bounding box center [620, 453] width 123 height 22
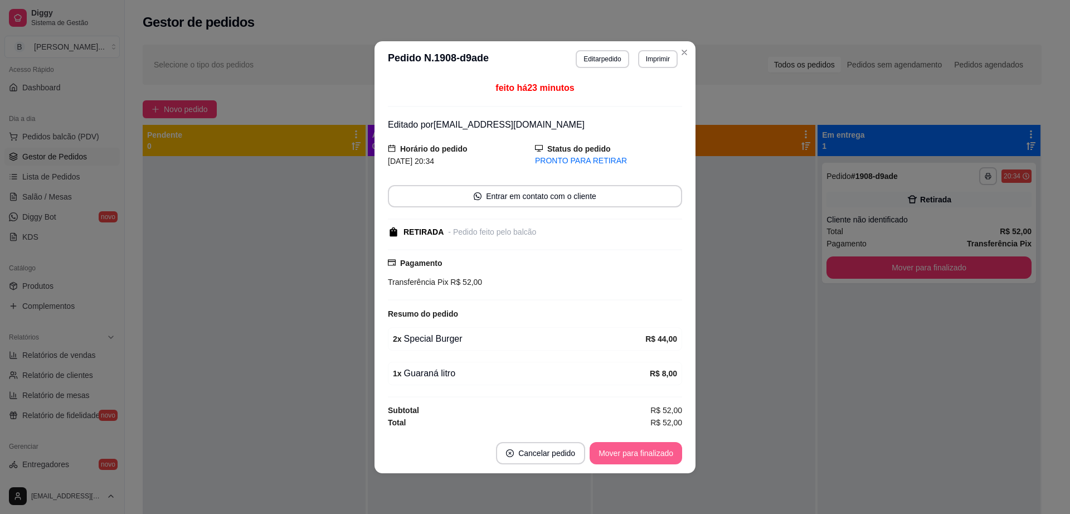
click at [636, 454] on button "Mover para finalizado" at bounding box center [635, 453] width 92 height 22
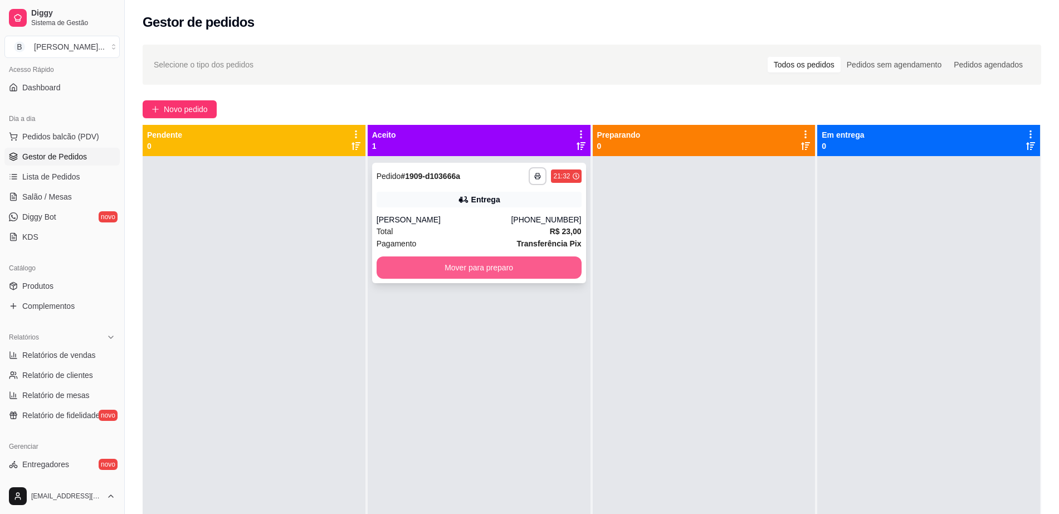
click at [481, 271] on button "Mover para preparo" at bounding box center [479, 267] width 205 height 22
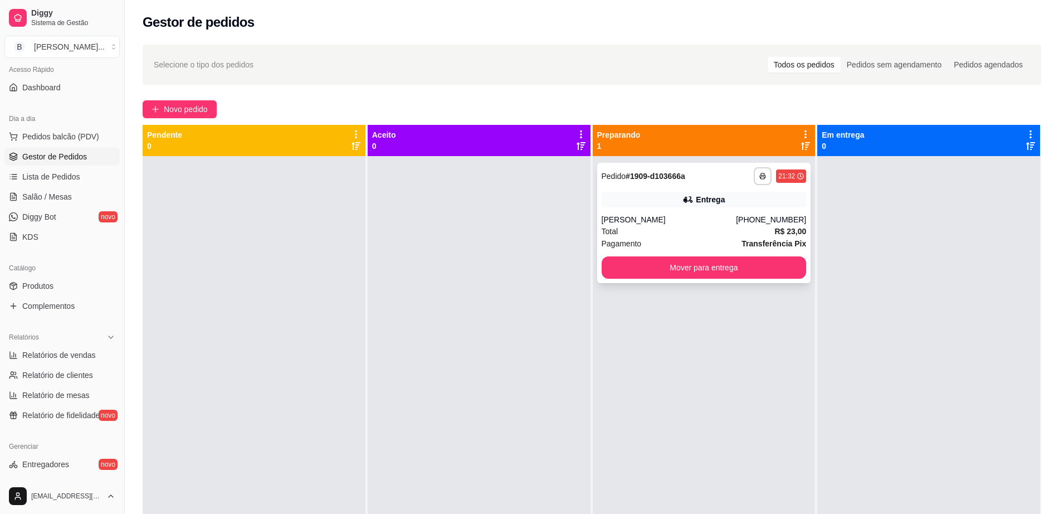
click at [662, 230] on div "Total R$ 23,00" at bounding box center [704, 231] width 205 height 12
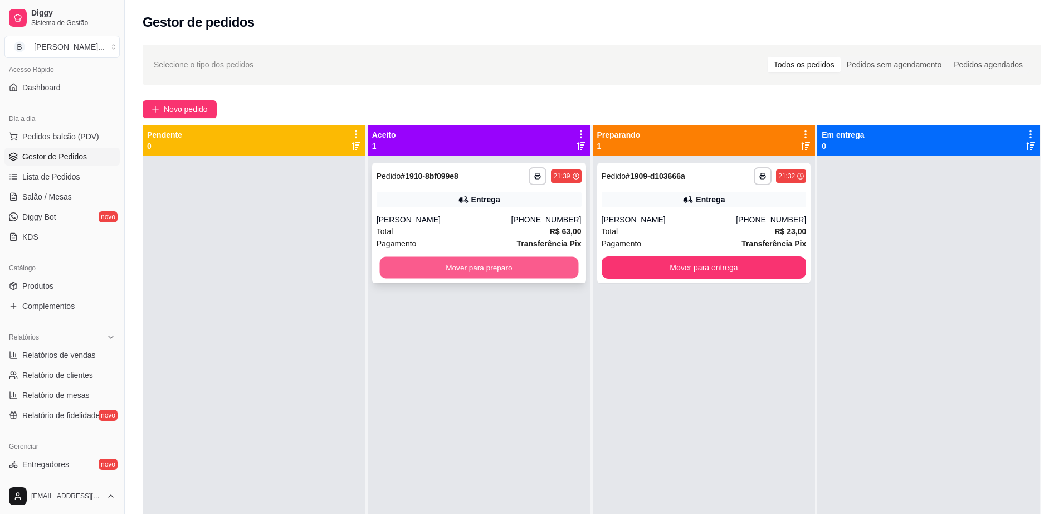
click at [450, 266] on button "Mover para preparo" at bounding box center [478, 268] width 199 height 22
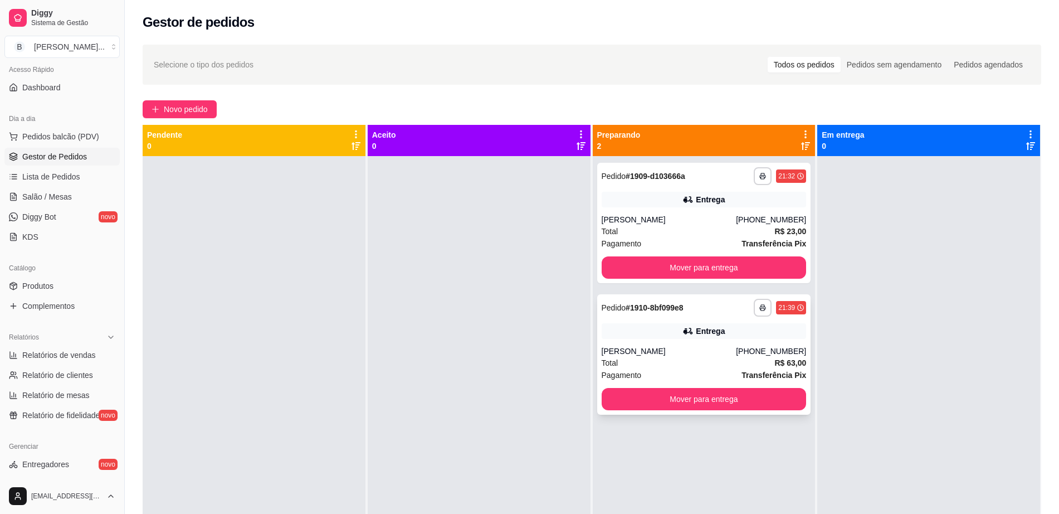
click at [688, 336] on icon at bounding box center [688, 330] width 11 height 11
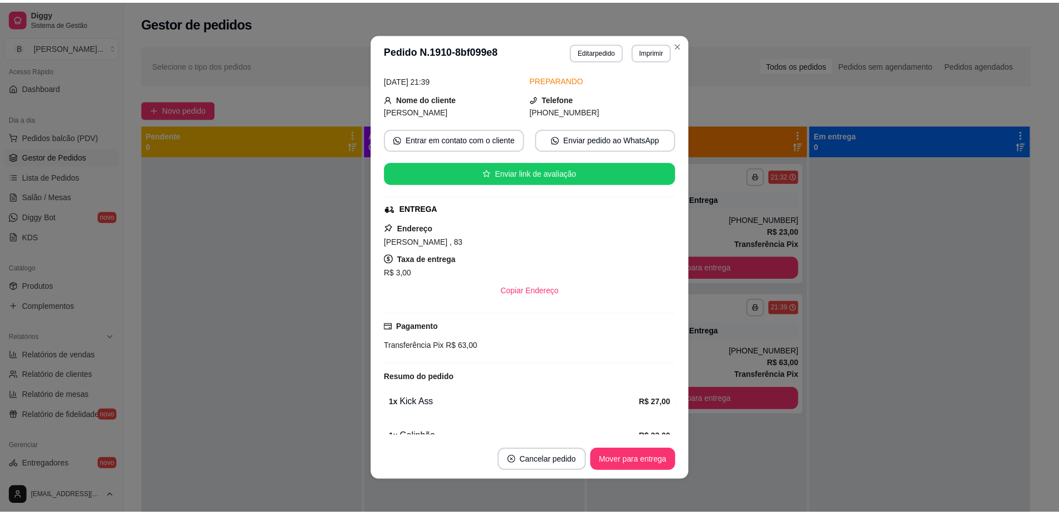
scroll to position [70, 0]
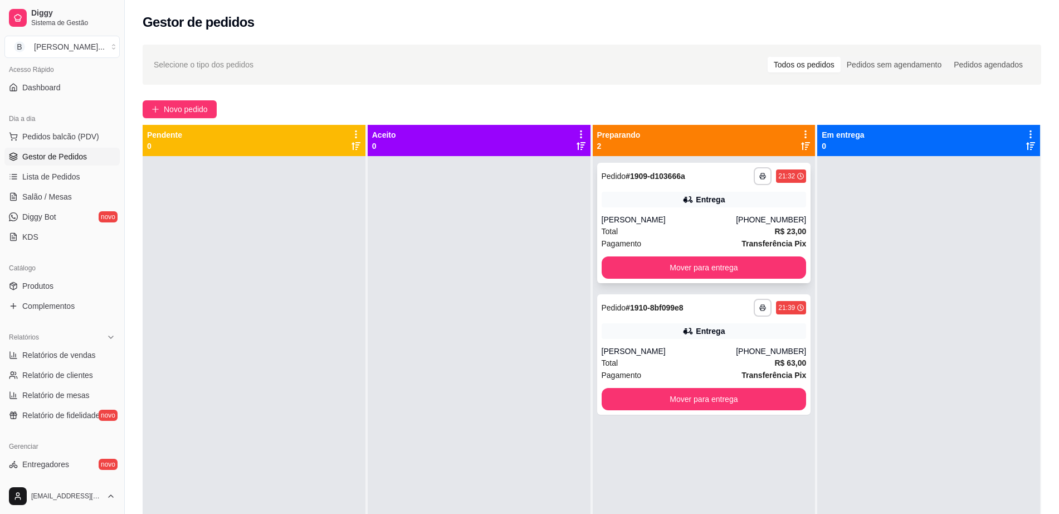
click at [700, 183] on div "**********" at bounding box center [704, 176] width 205 height 18
